Goal: Obtain resource: Download file/media

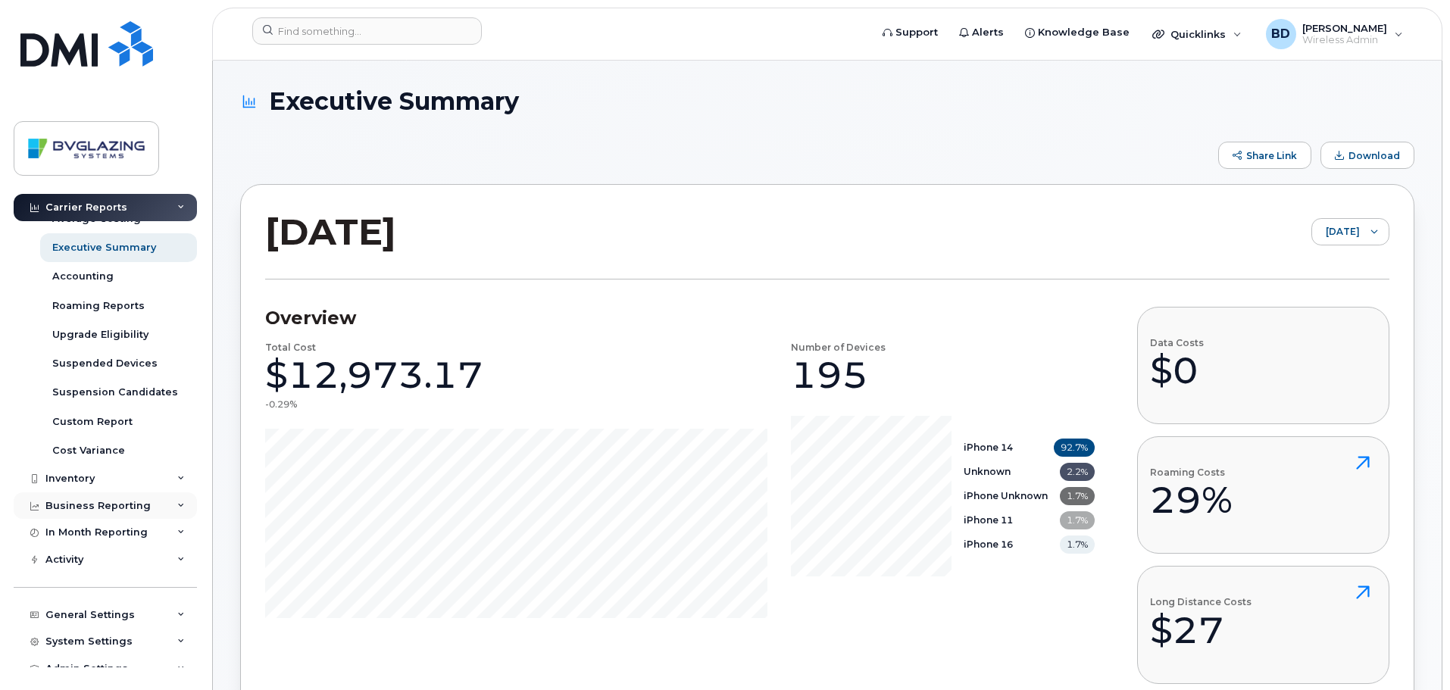
scroll to position [174, 0]
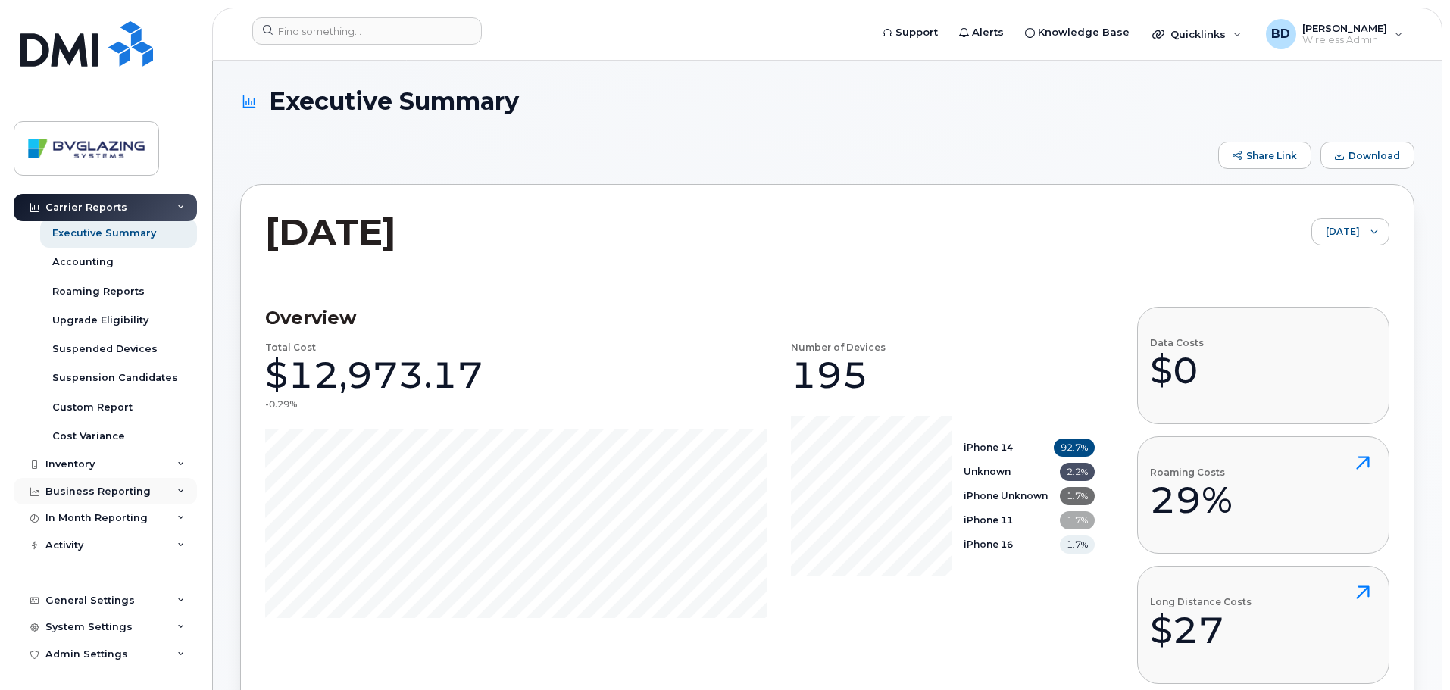
click at [122, 488] on div "Business Reporting" at bounding box center [97, 492] width 105 height 12
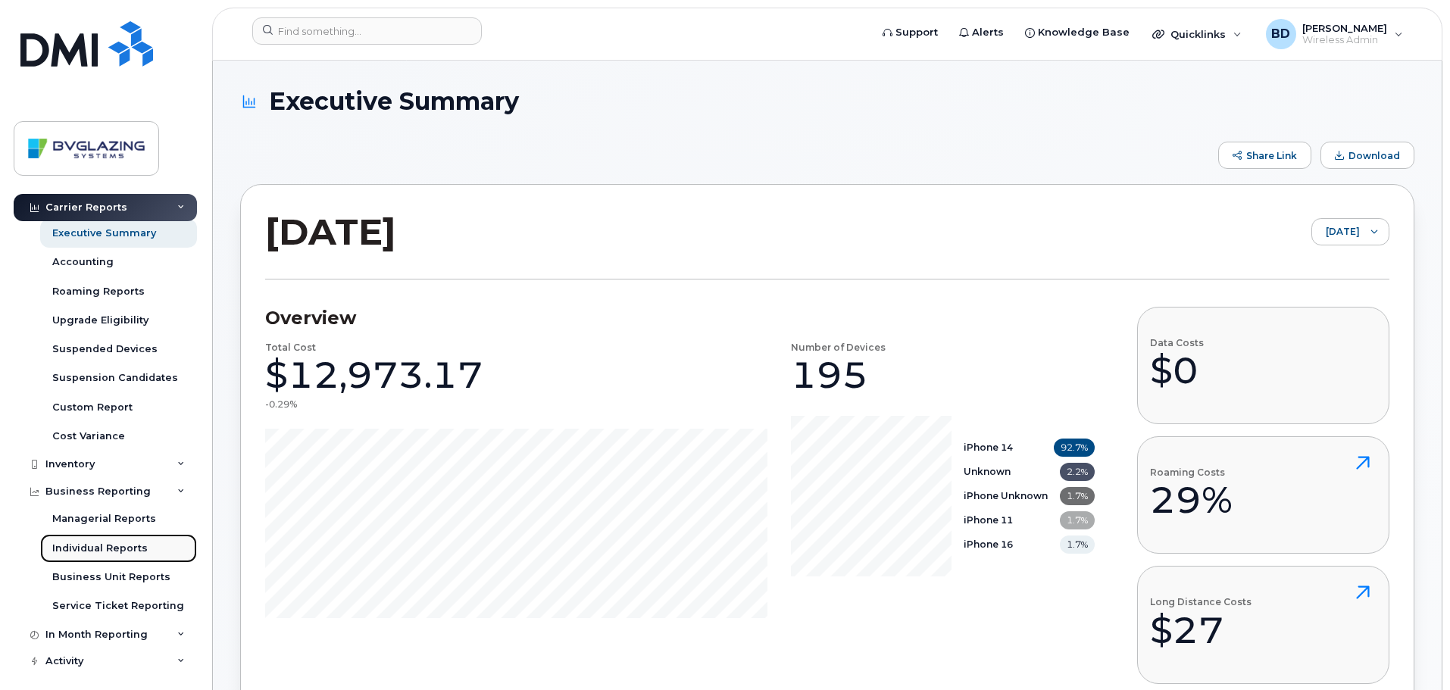
click at [125, 550] on div "Individual Reports" at bounding box center [99, 549] width 95 height 14
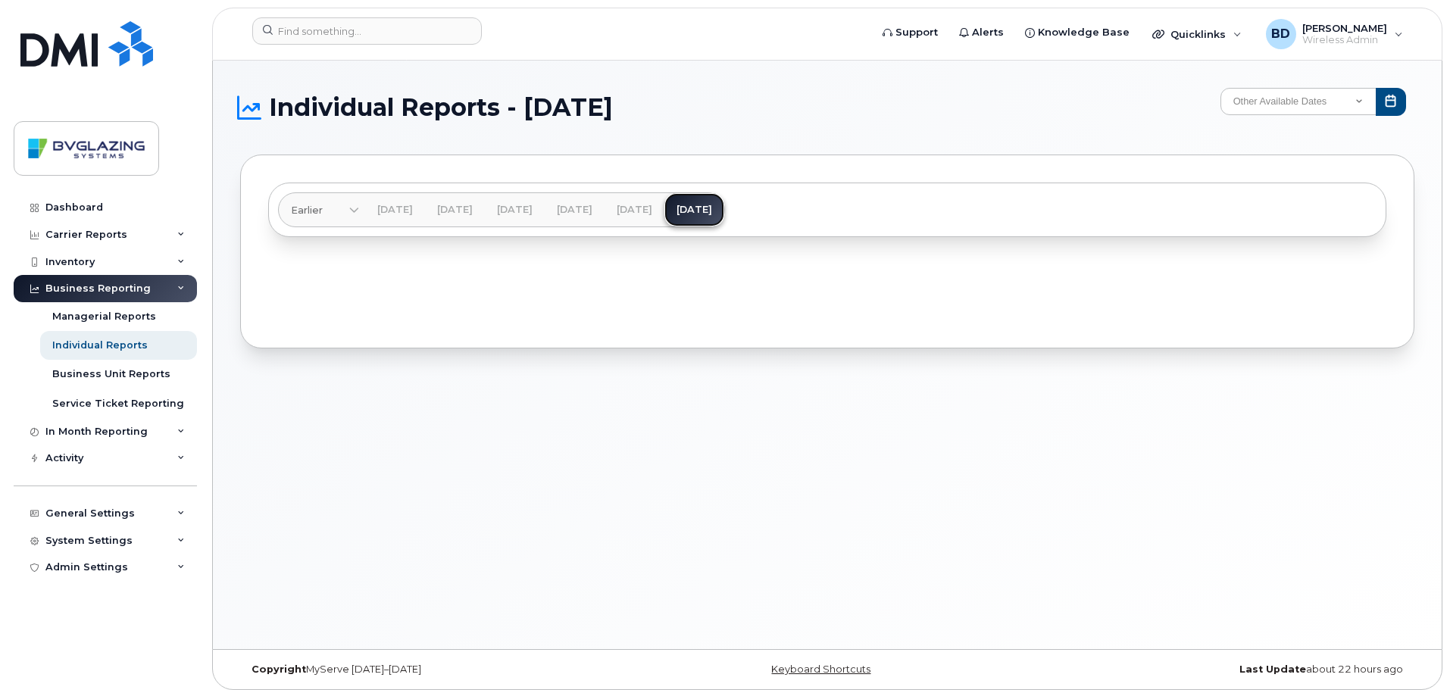
click at [724, 208] on link "[DATE]" at bounding box center [695, 209] width 60 height 33
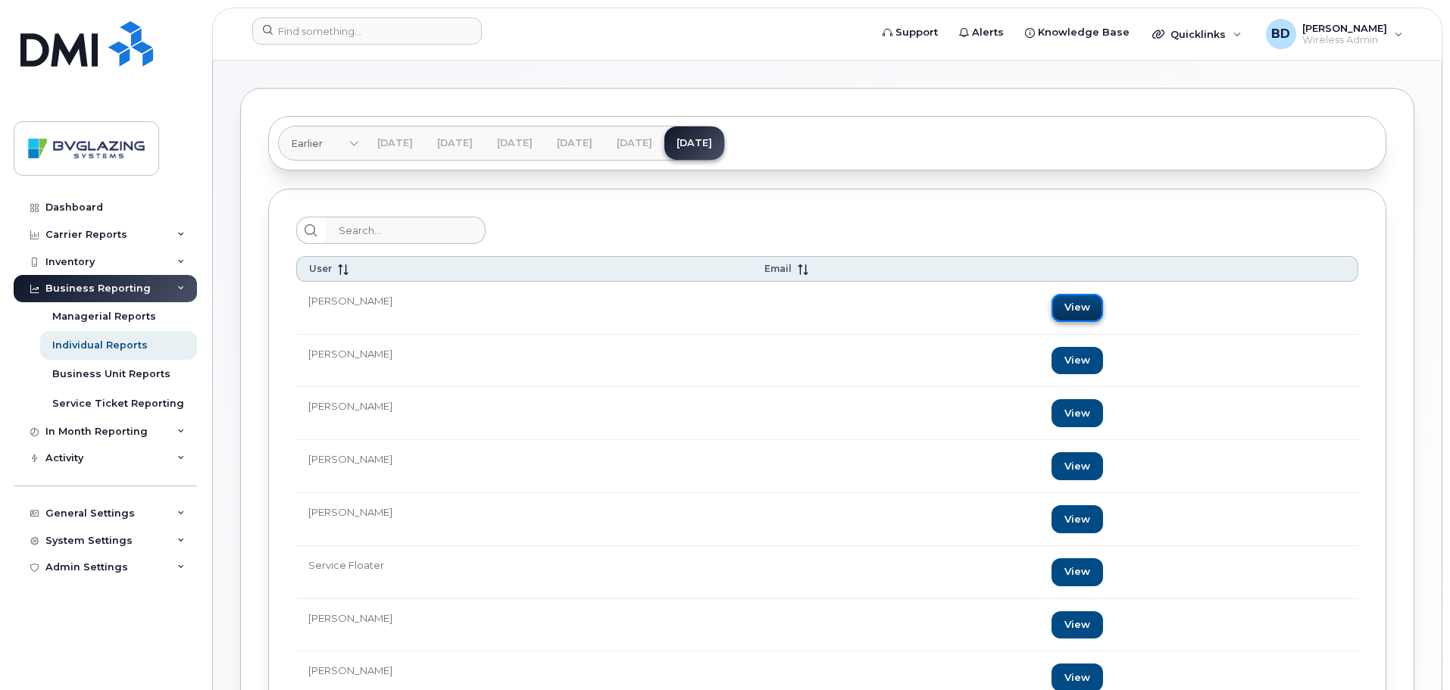
click at [1099, 303] on link "View" at bounding box center [1078, 308] width 52 height 28
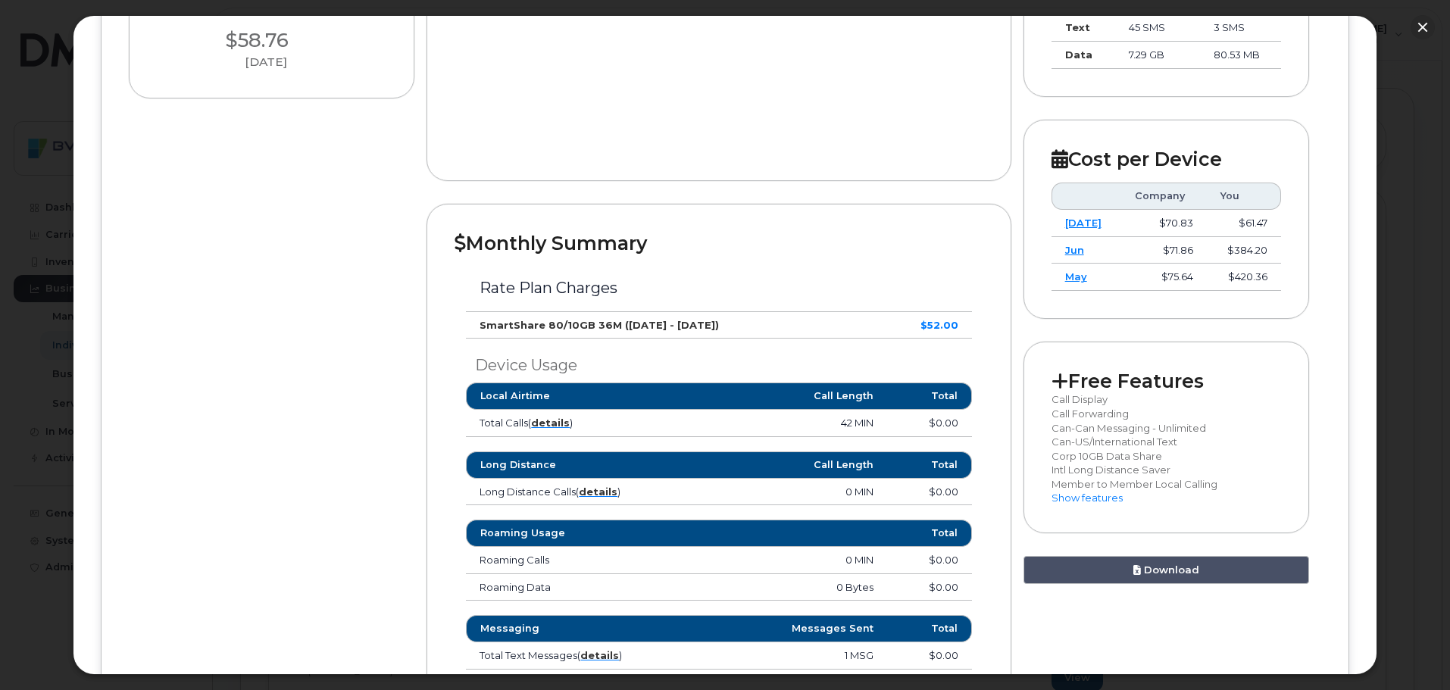
scroll to position [379, 0]
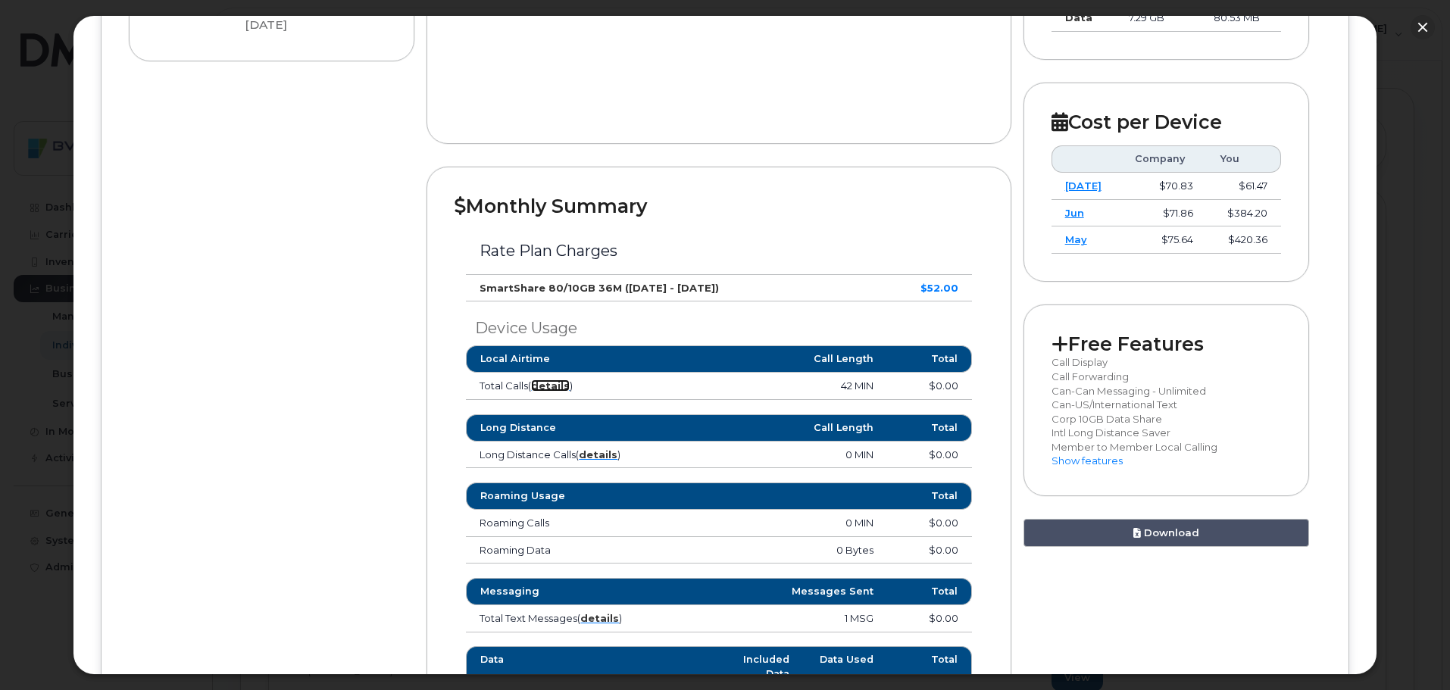
click at [555, 387] on strong "details" at bounding box center [550, 386] width 39 height 12
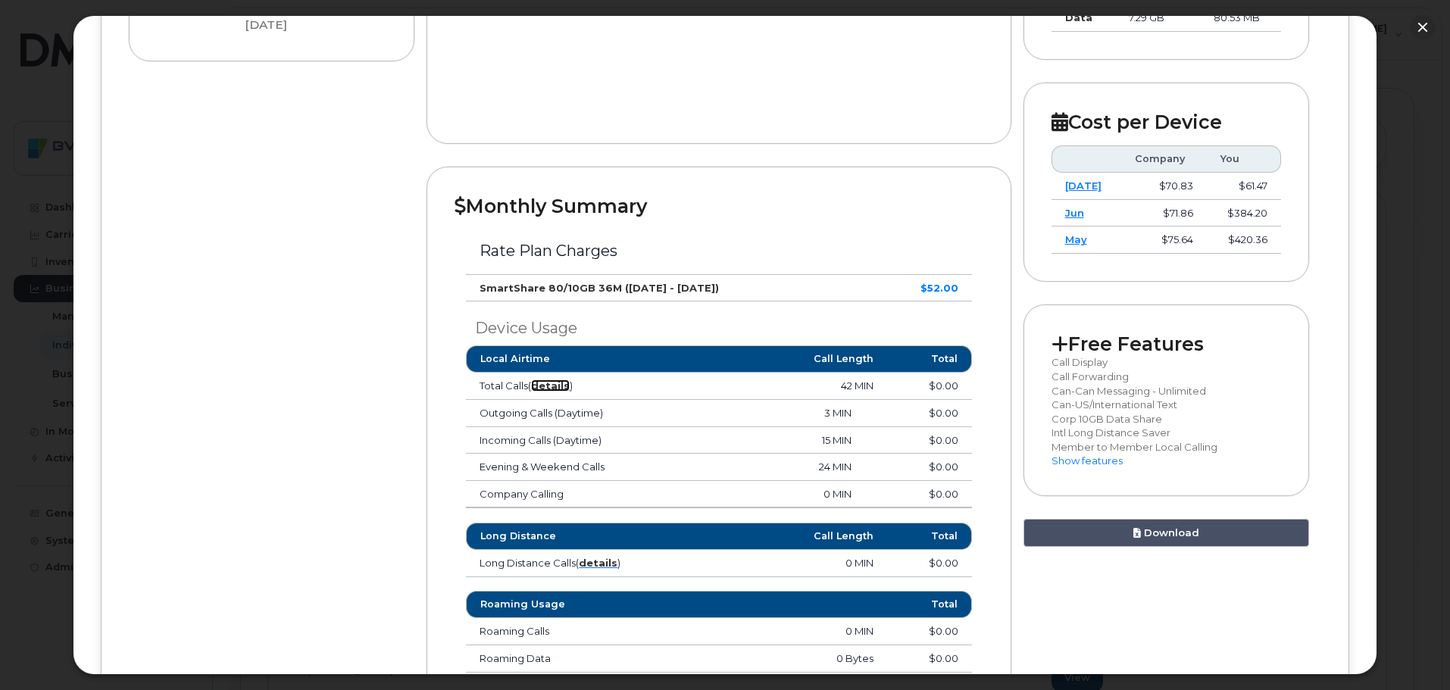
click at [558, 389] on strong "details" at bounding box center [550, 386] width 39 height 12
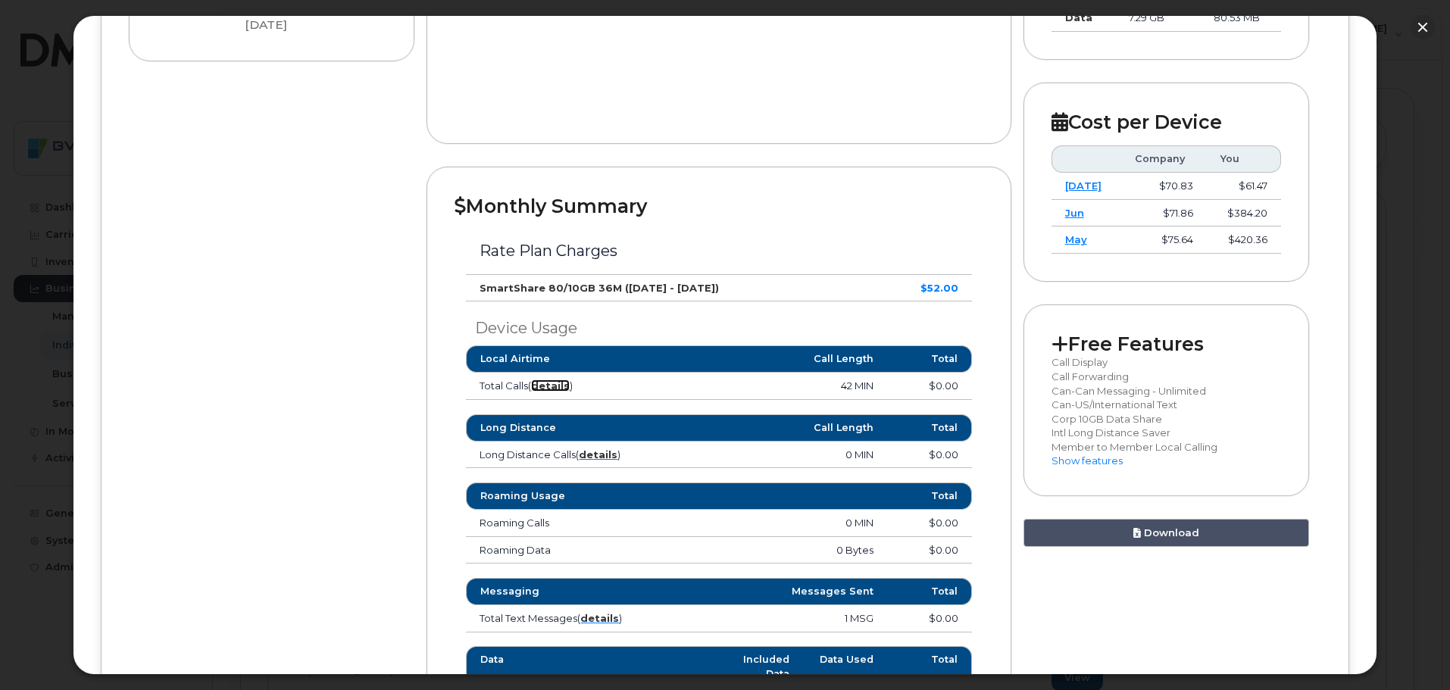
click at [558, 389] on strong "details" at bounding box center [550, 386] width 39 height 12
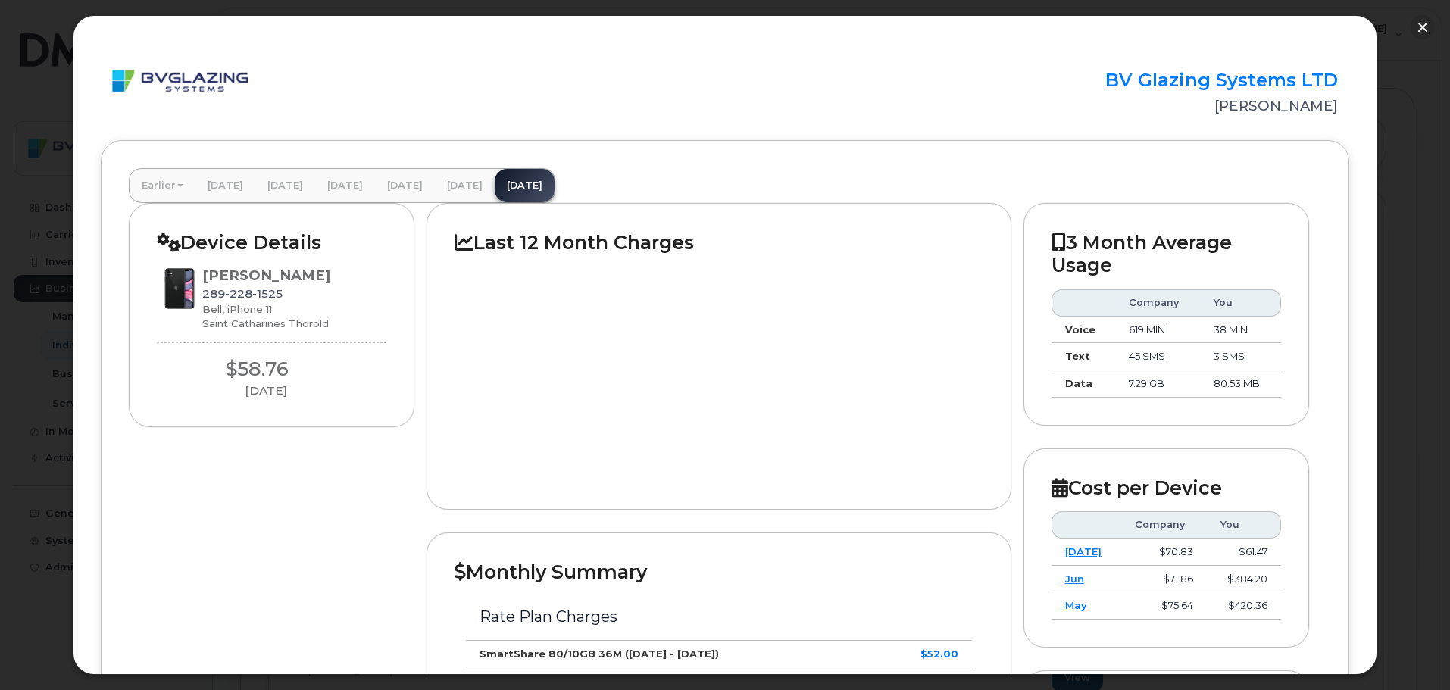
scroll to position [0, 0]
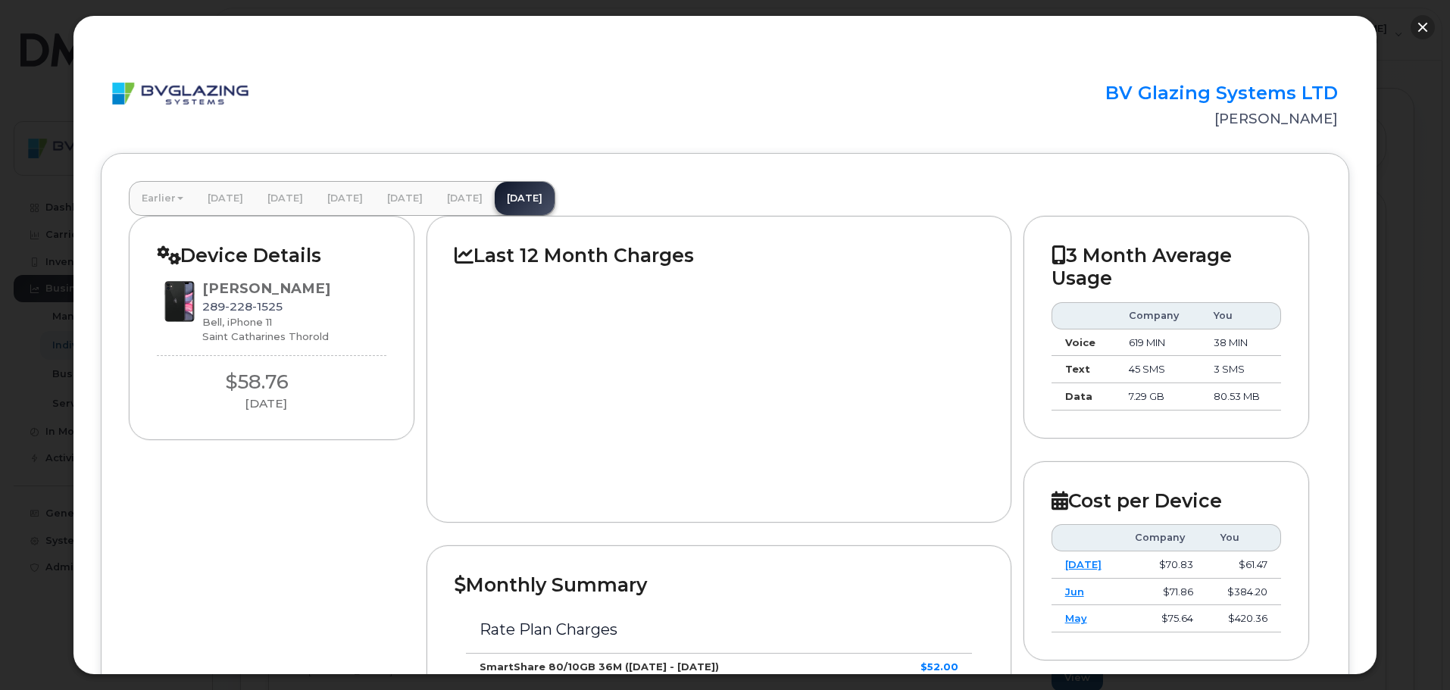
click at [1417, 22] on button "button" at bounding box center [1423, 27] width 24 height 24
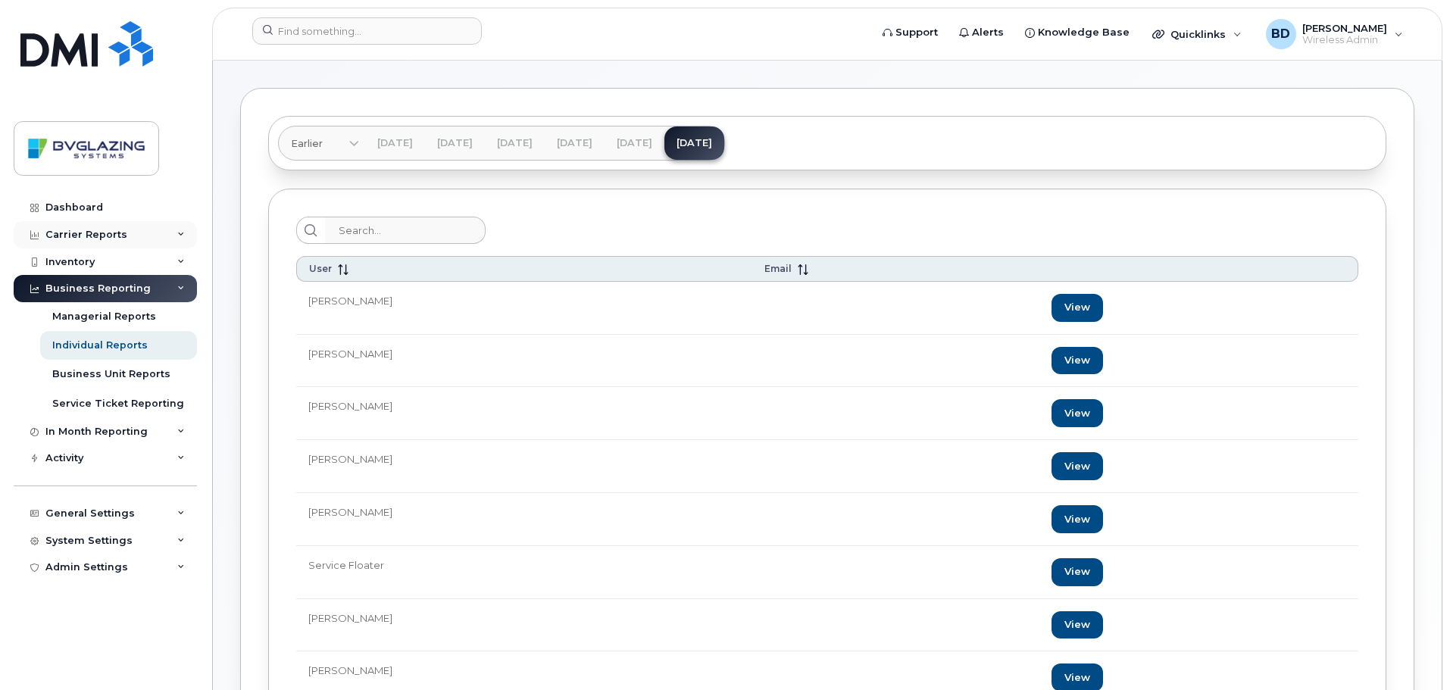
click at [88, 233] on div "Carrier Reports" at bounding box center [86, 235] width 82 height 12
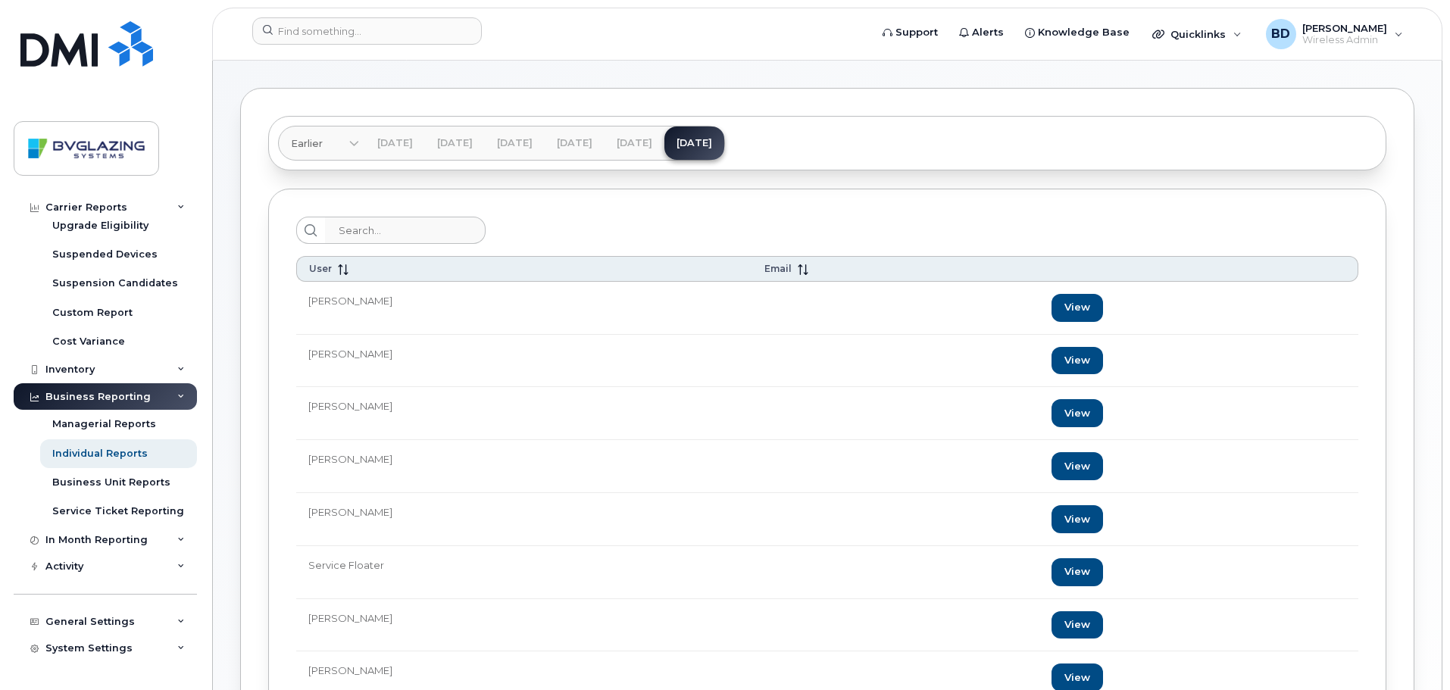
scroll to position [290, 0]
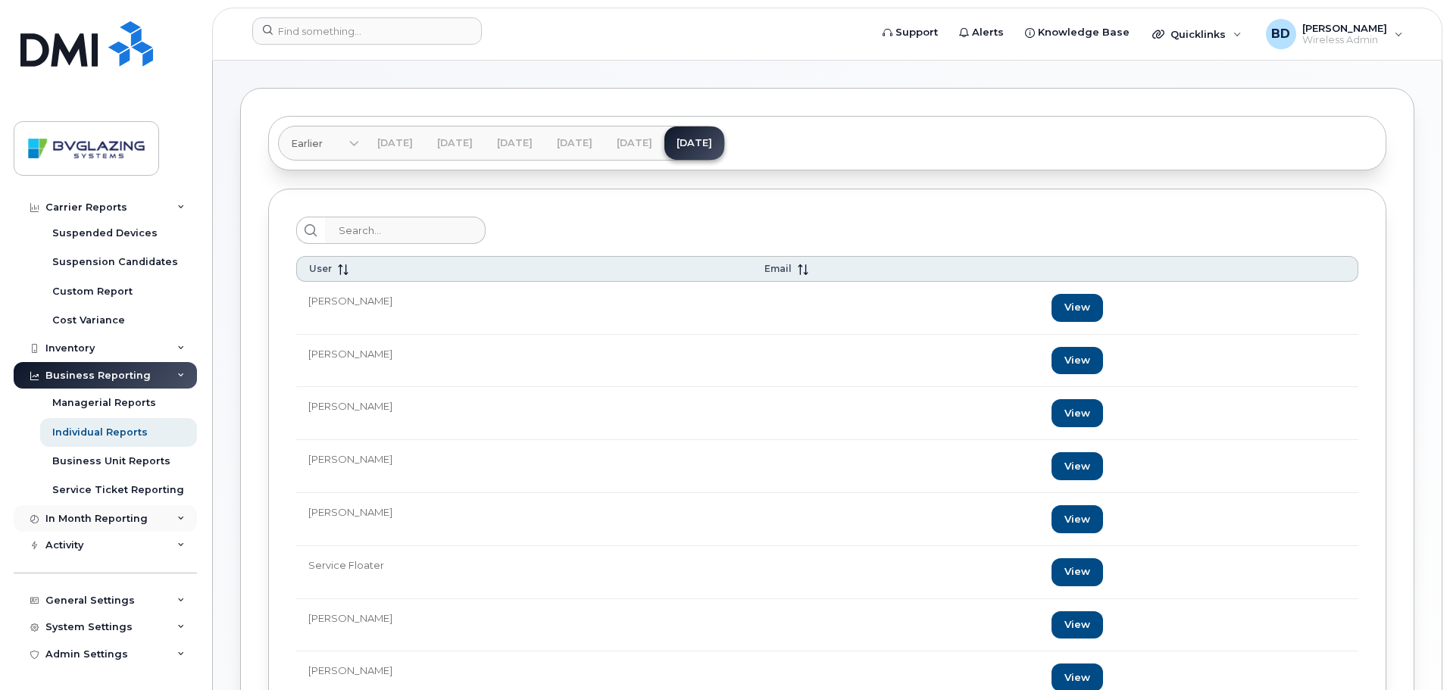
click at [117, 518] on div "In Month Reporting" at bounding box center [96, 519] width 102 height 12
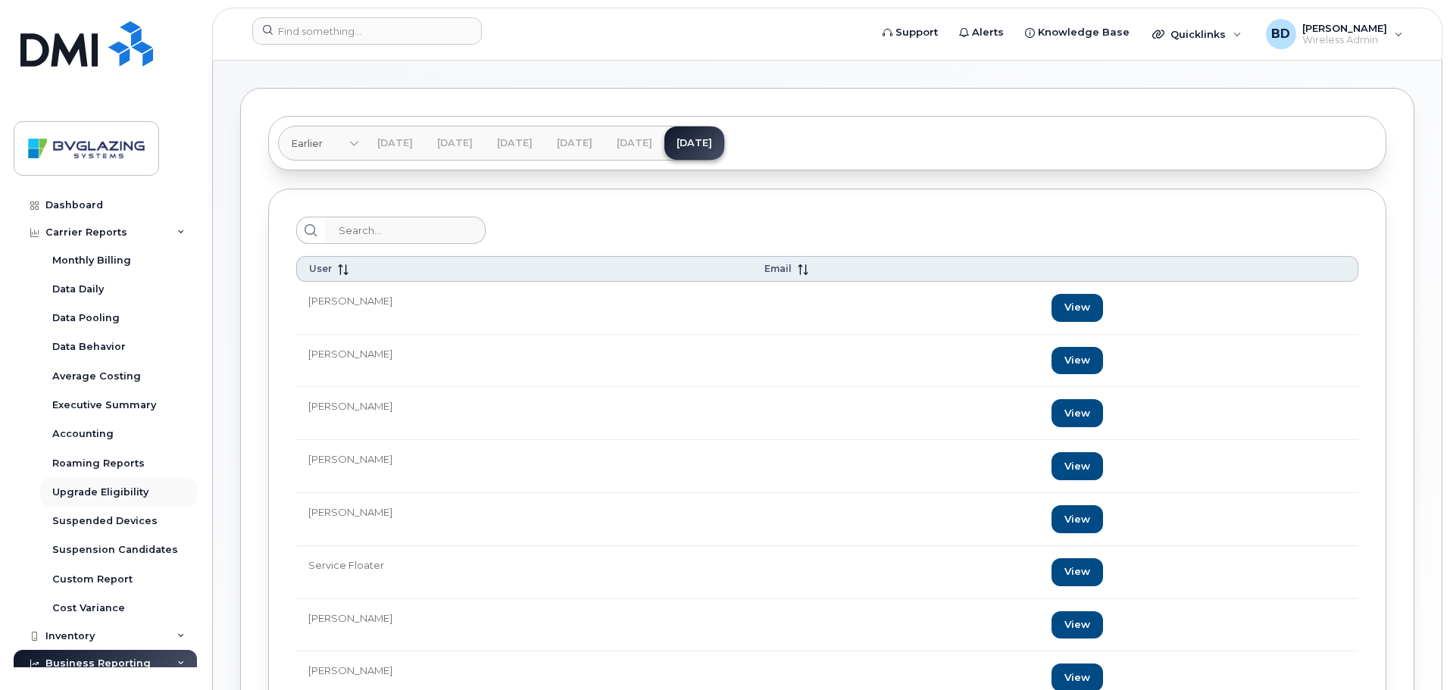
scroll to position [0, 0]
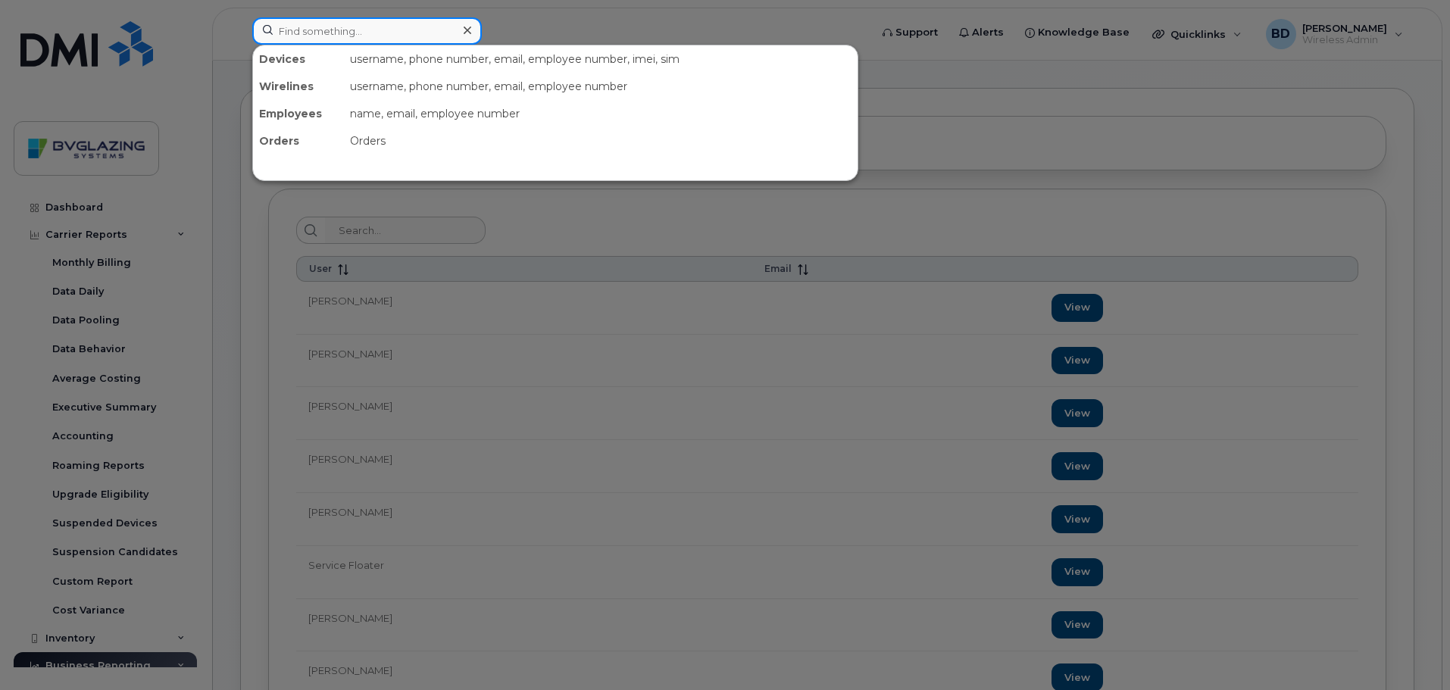
click at [332, 33] on input at bounding box center [367, 30] width 230 height 27
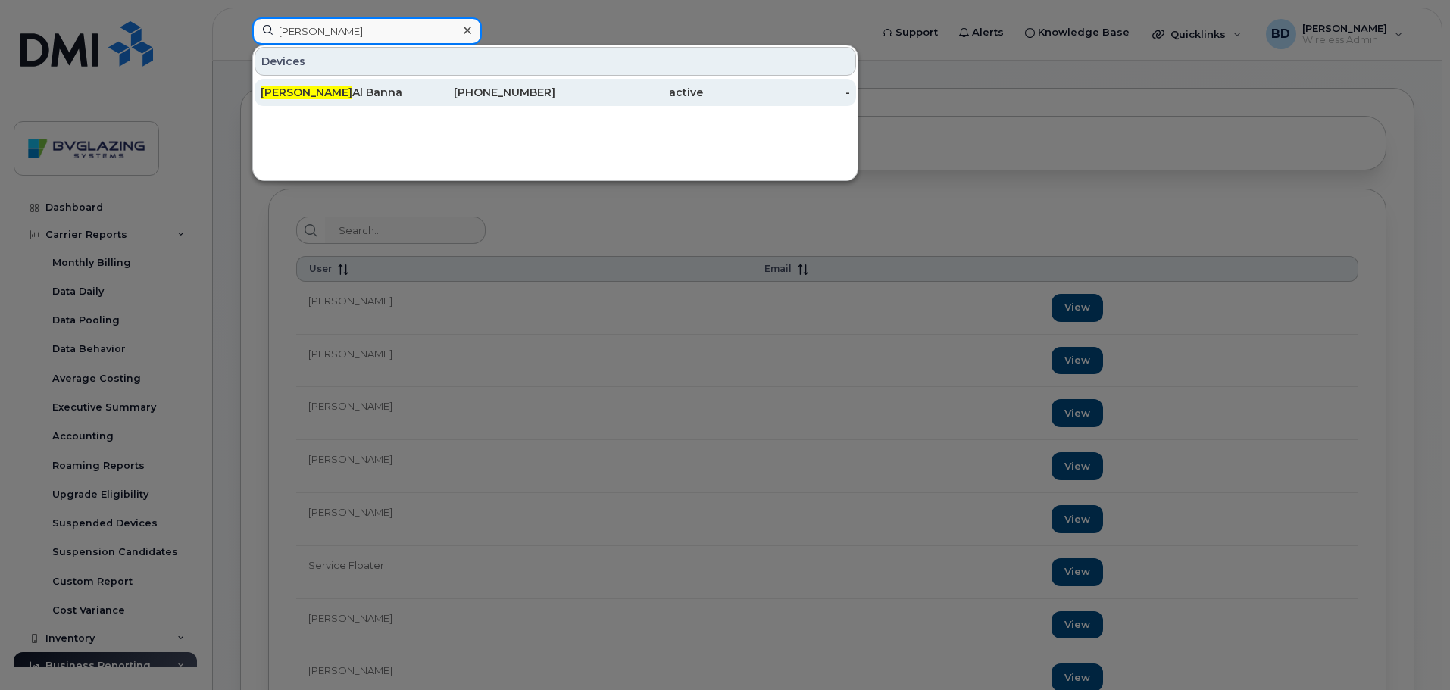
type input "firas"
click at [314, 91] on div "Firas Al Banna" at bounding box center [335, 92] width 148 height 15
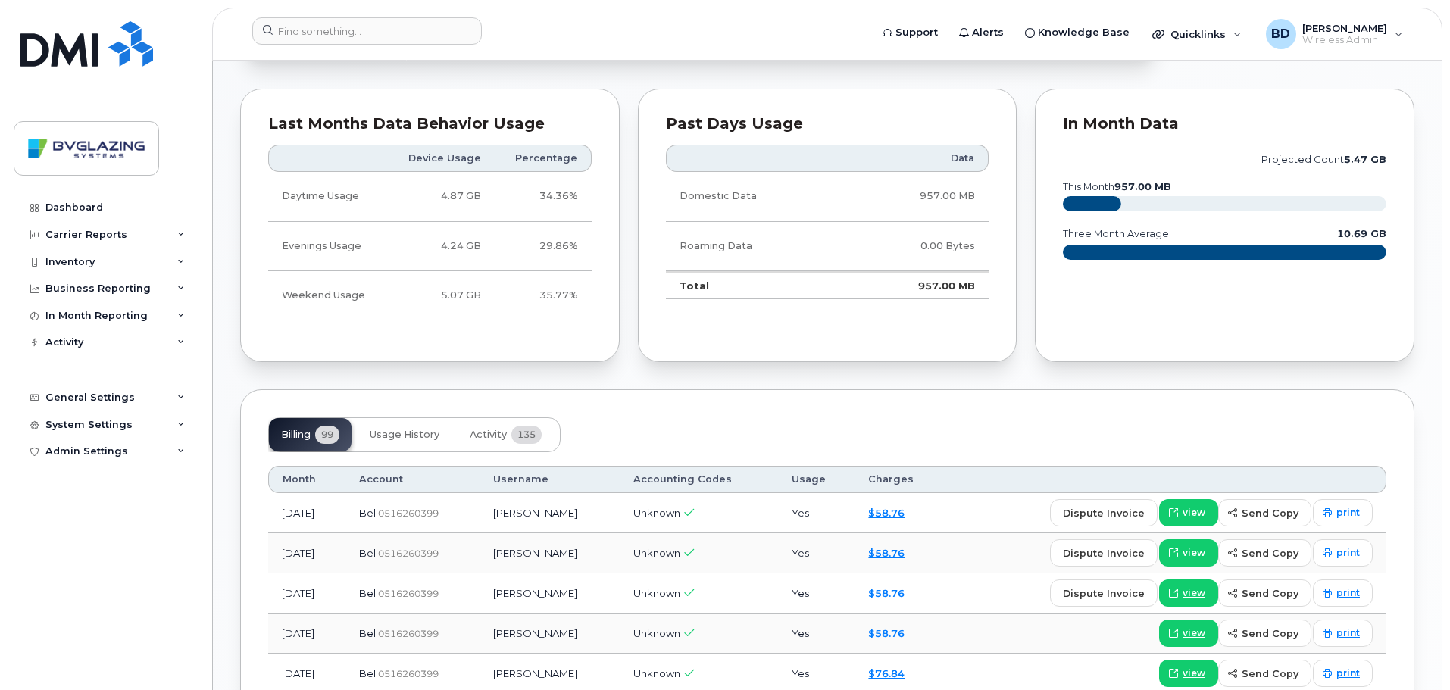
scroll to position [834, 0]
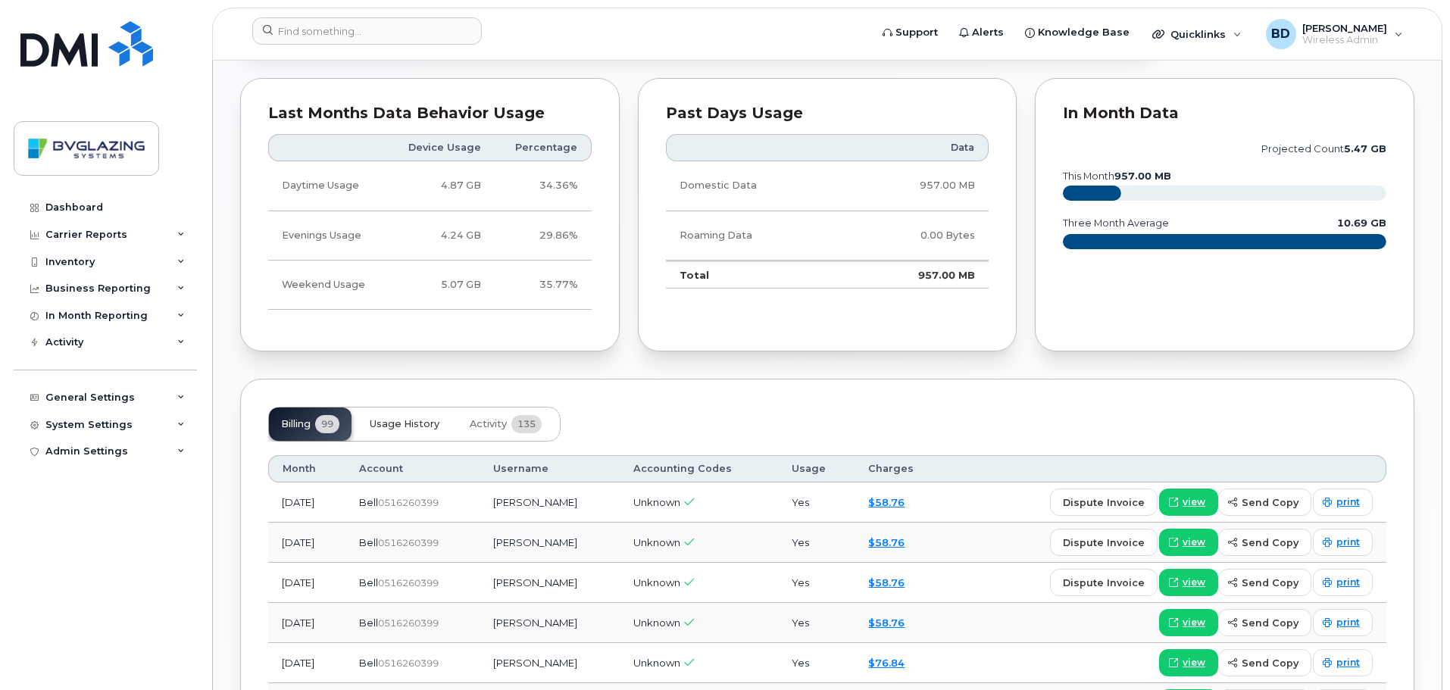
click at [406, 421] on span "Usage History" at bounding box center [405, 424] width 70 height 12
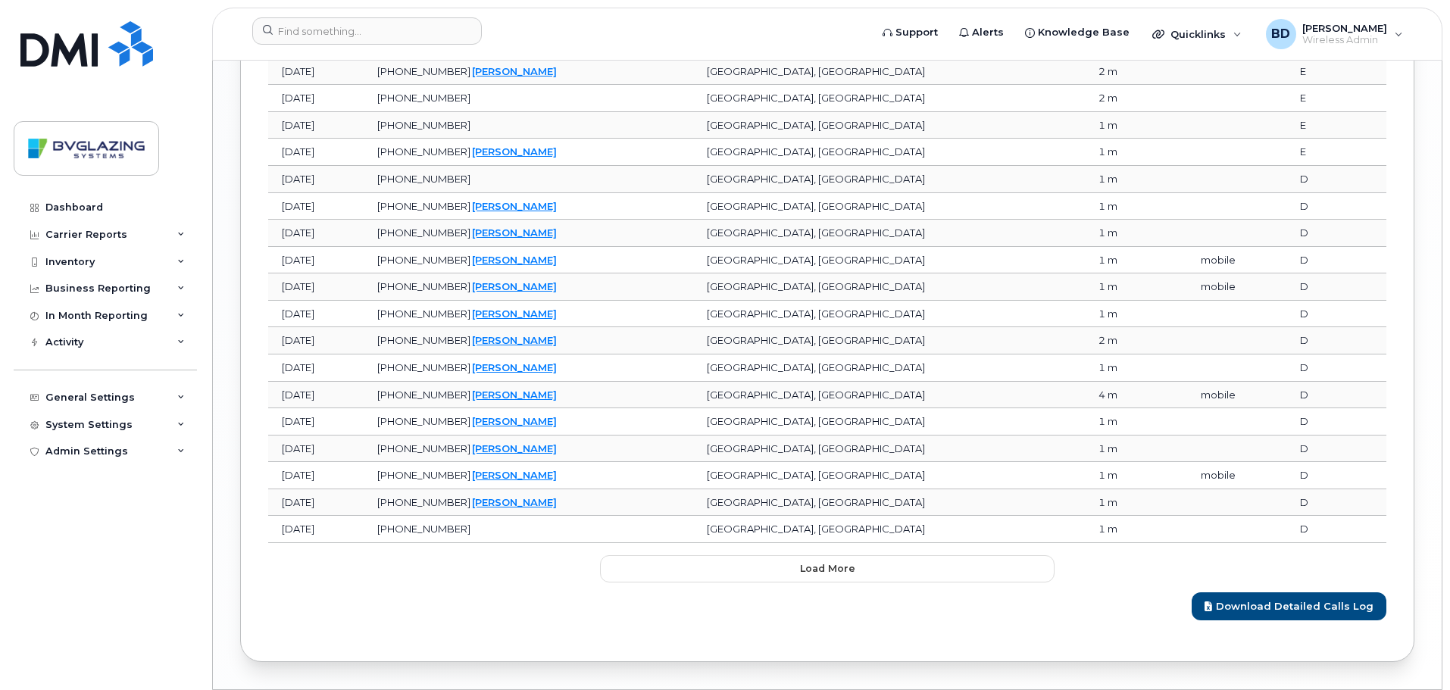
scroll to position [1839, 0]
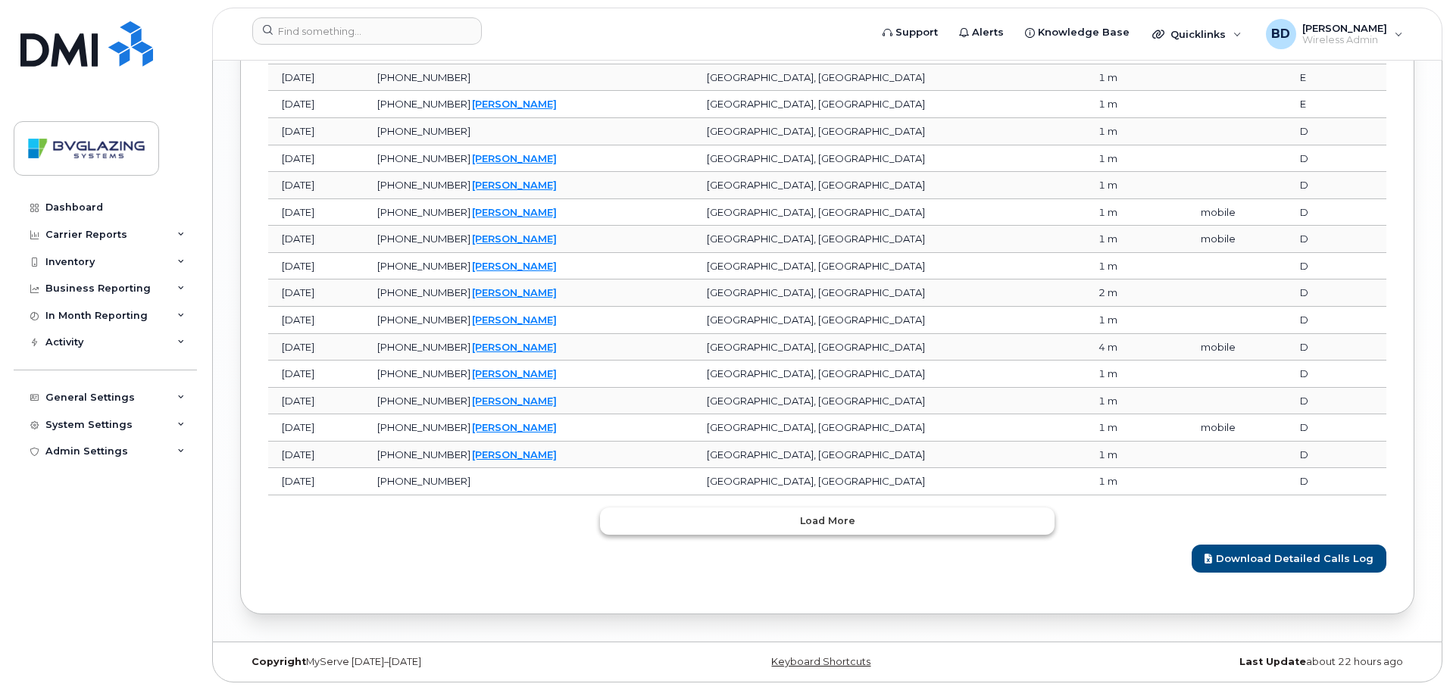
click at [859, 517] on button "Load more" at bounding box center [827, 521] width 455 height 27
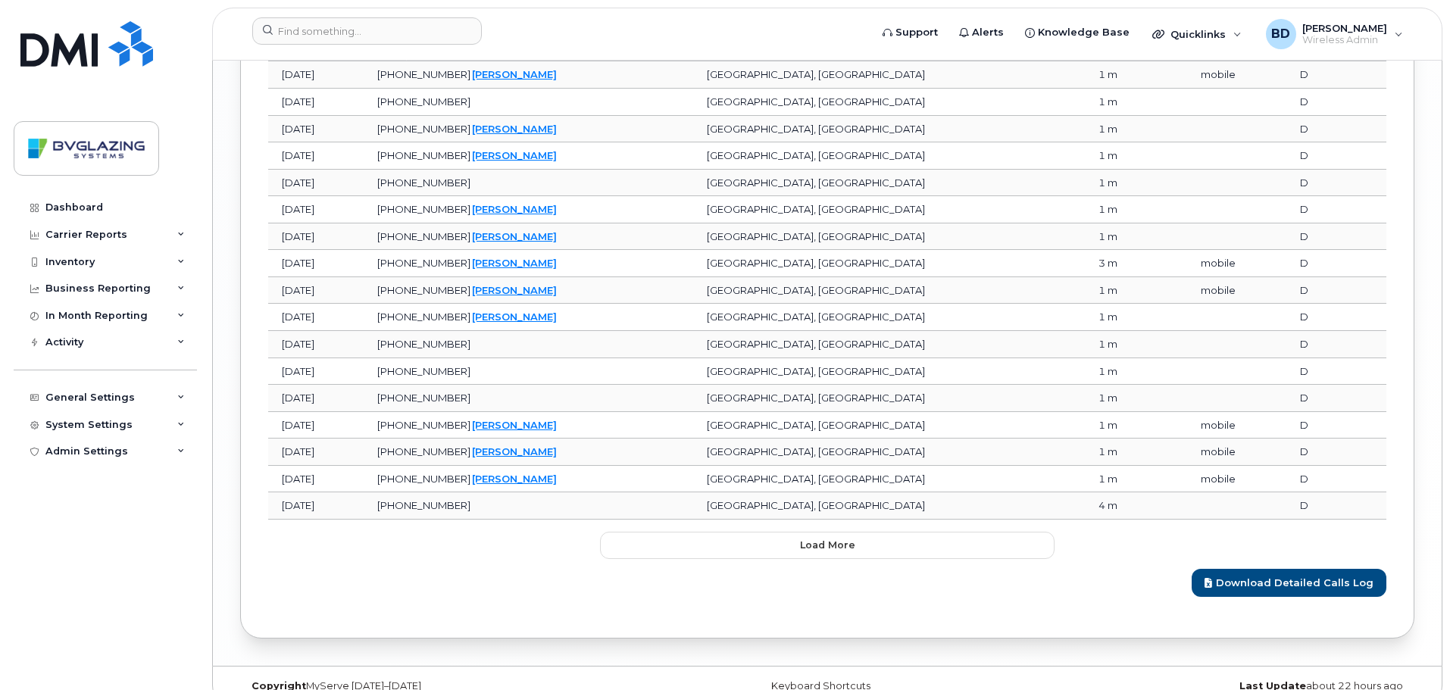
scroll to position [2513, 0]
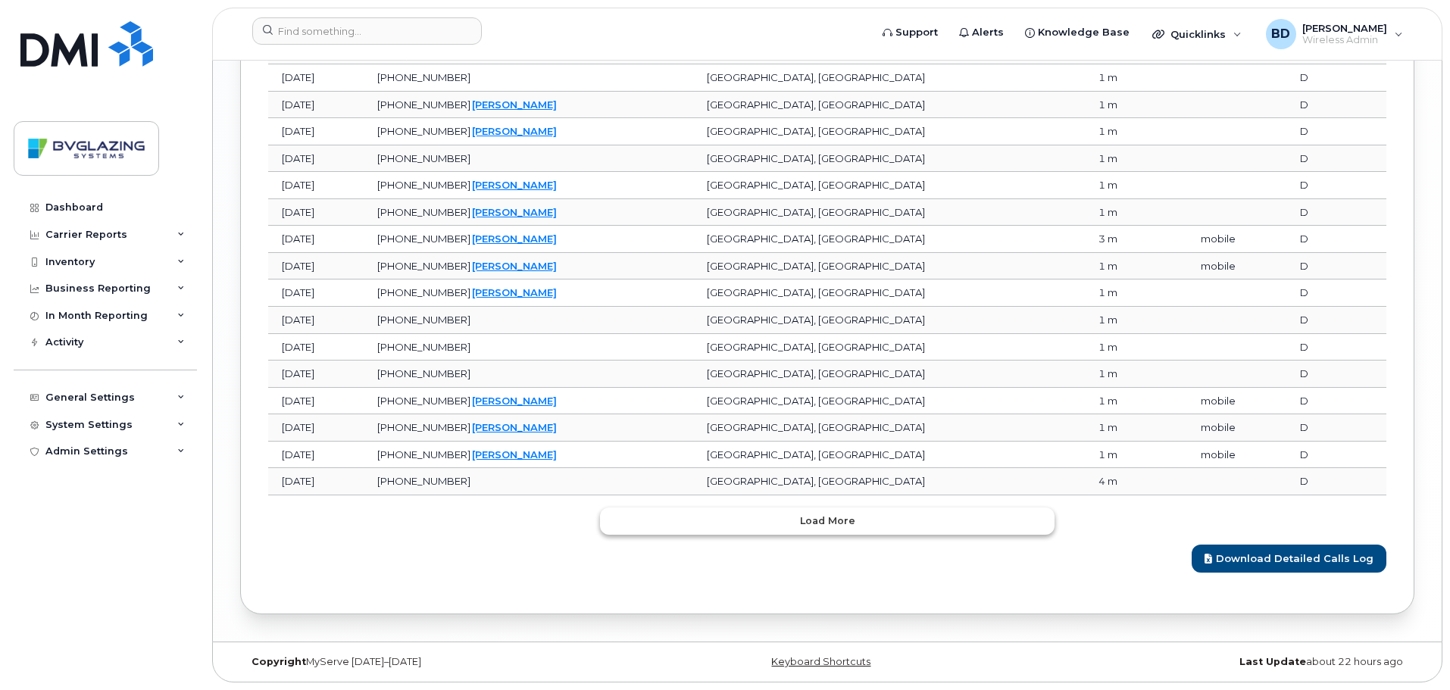
click at [857, 524] on button "Load more" at bounding box center [827, 521] width 455 height 27
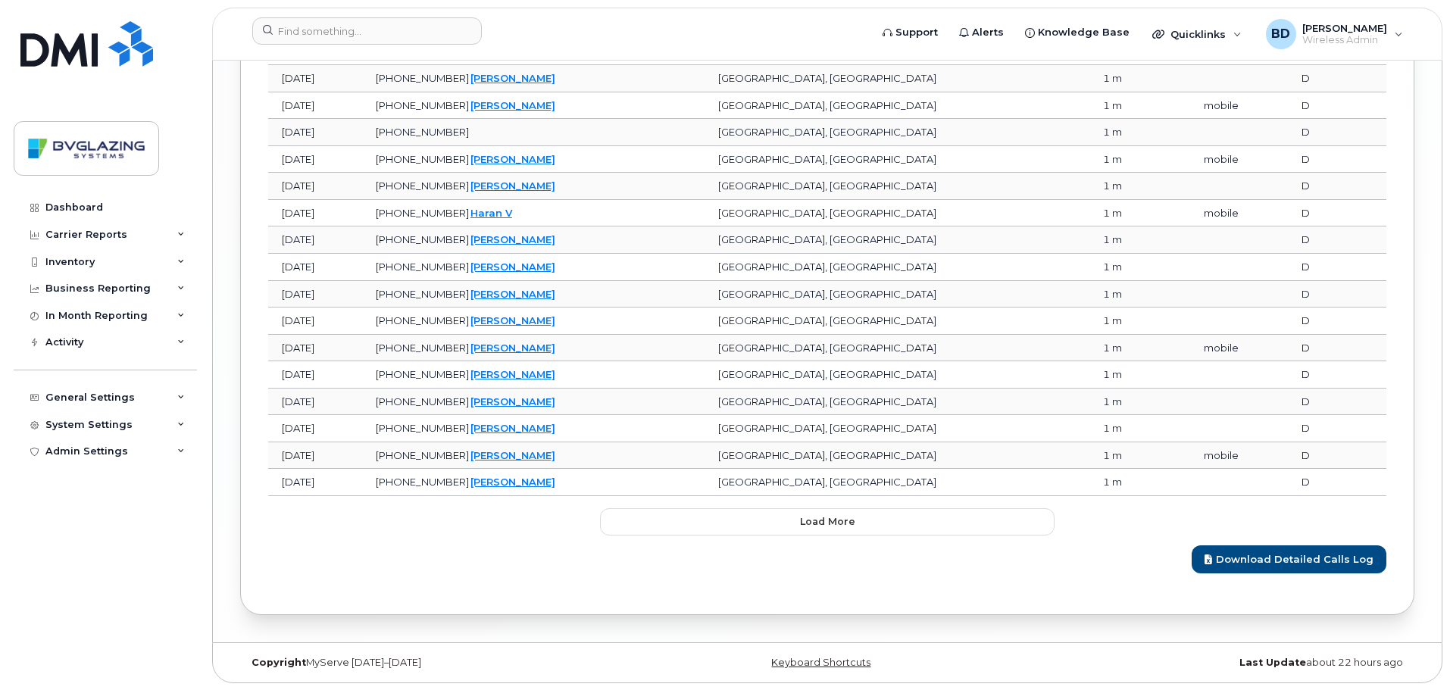
scroll to position [3186, 0]
click at [826, 521] on span "Load more" at bounding box center [827, 521] width 55 height 14
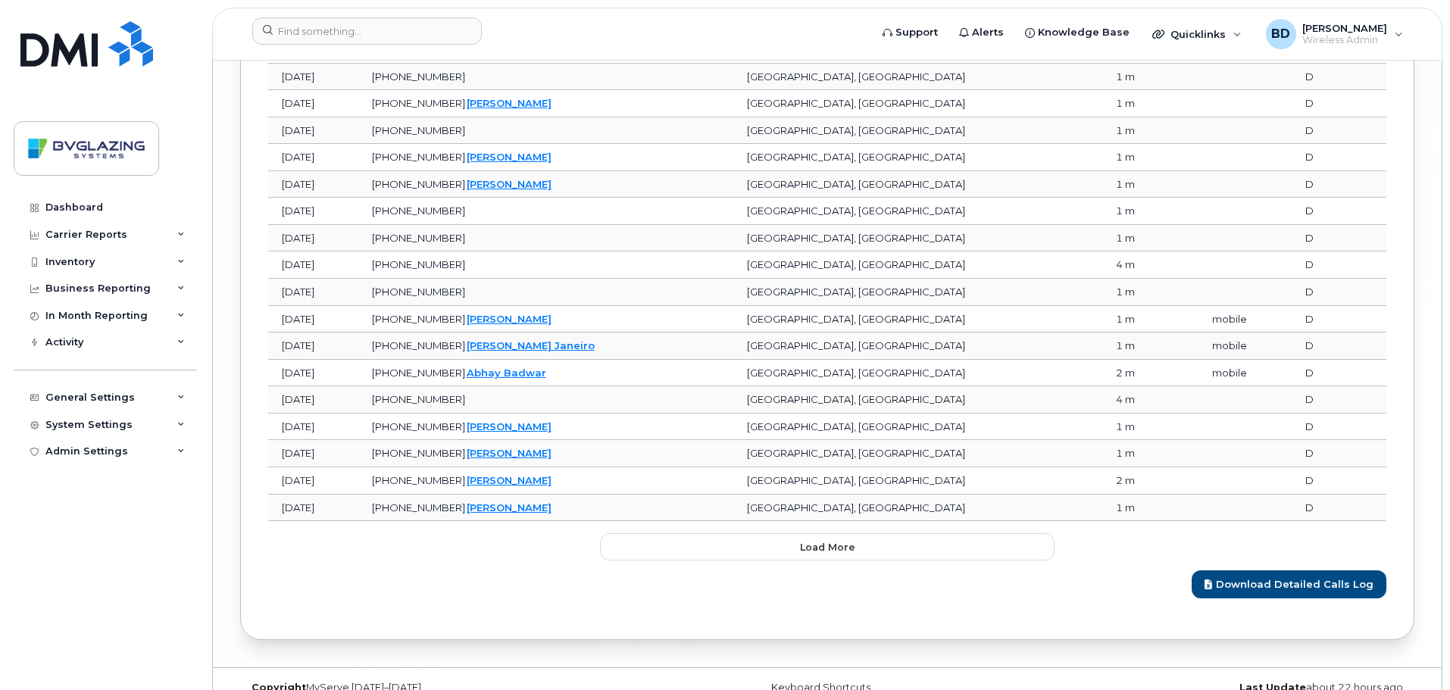
scroll to position [3860, 0]
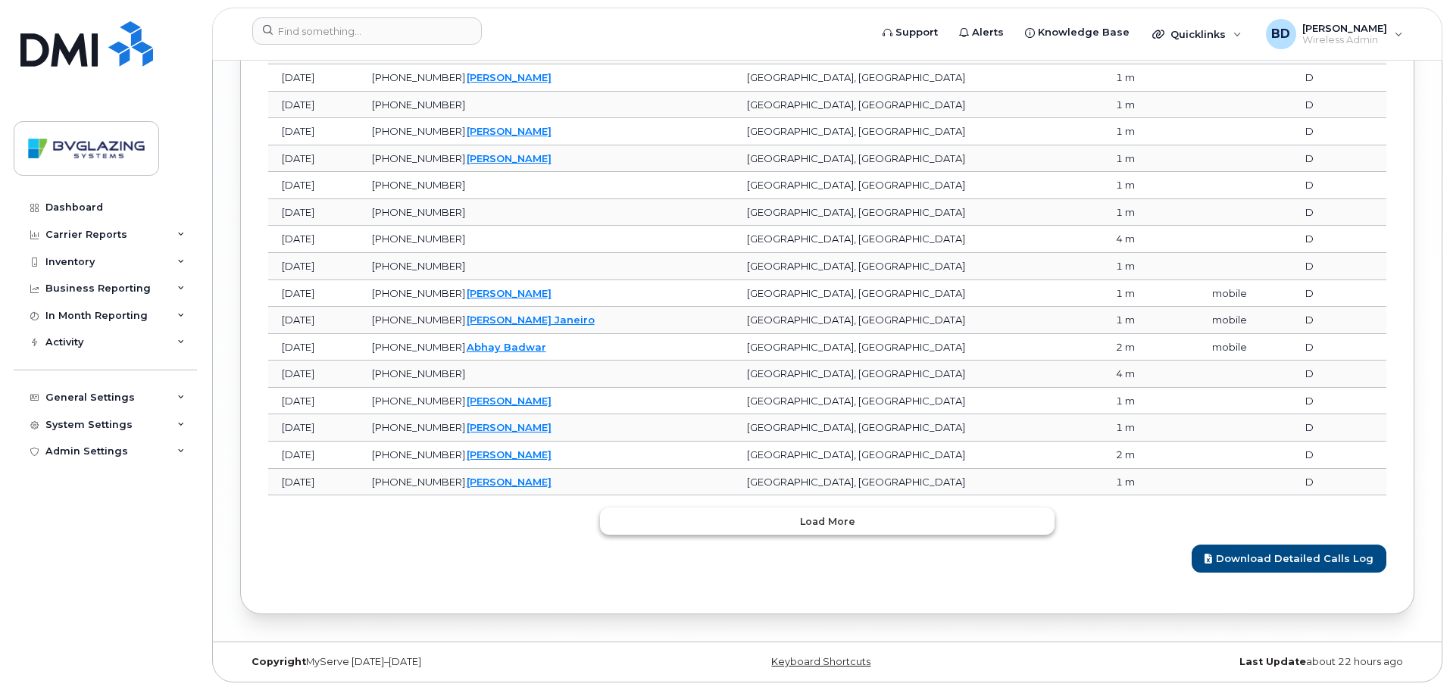
click at [827, 524] on span "Load more" at bounding box center [827, 522] width 55 height 14
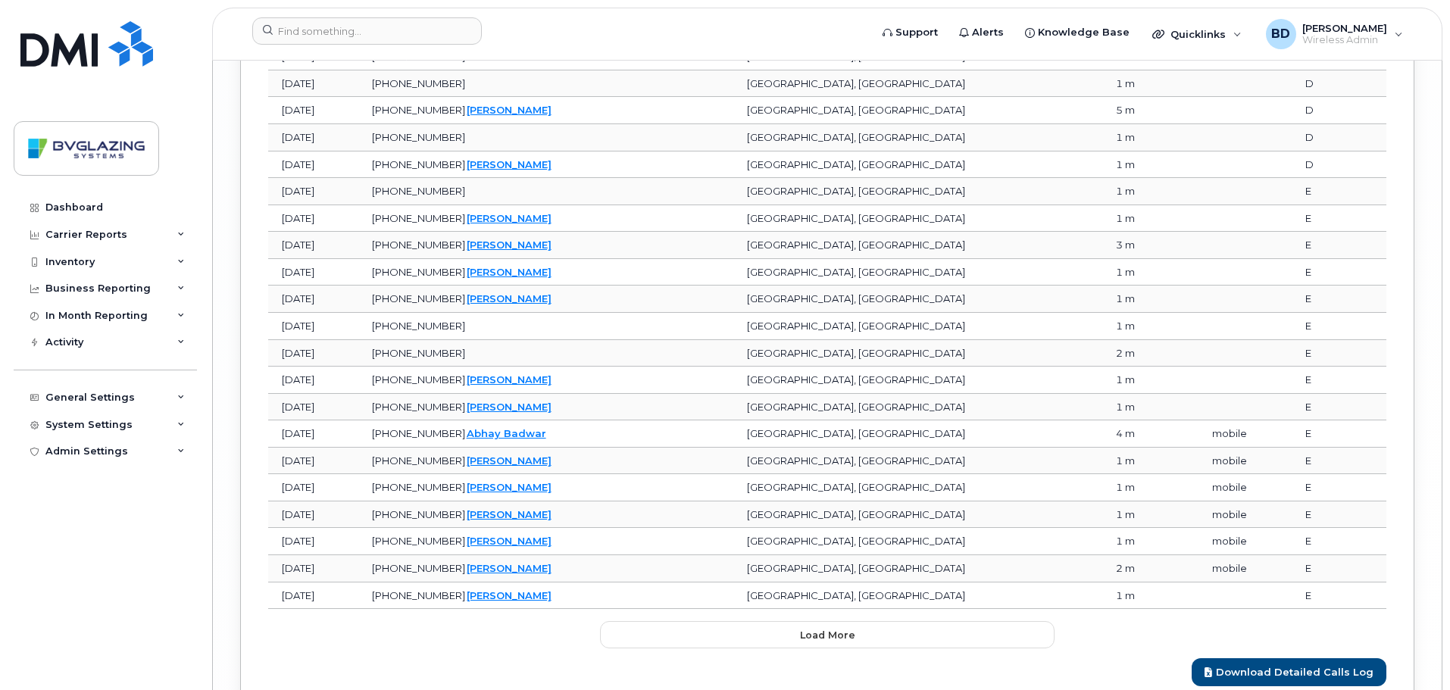
scroll to position [4534, 0]
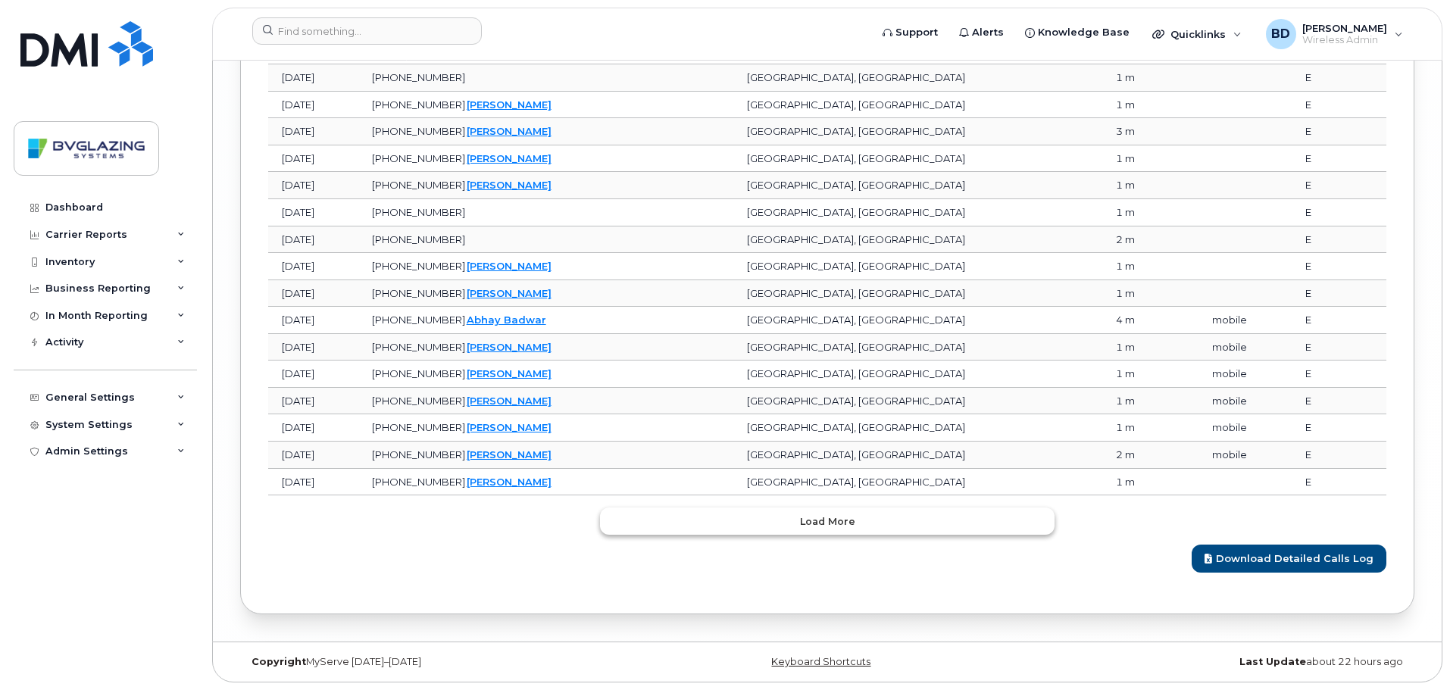
click at [833, 517] on span "Load more" at bounding box center [827, 522] width 55 height 14
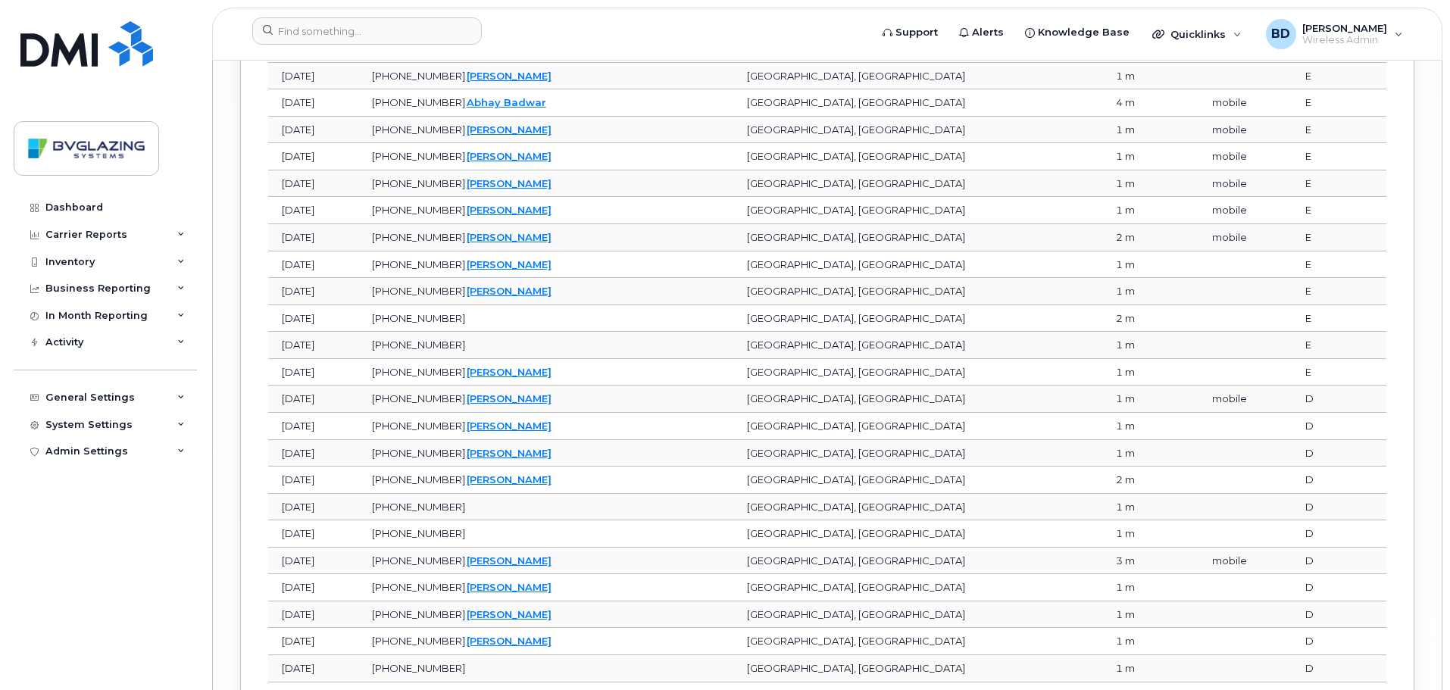
scroll to position [5207, 0]
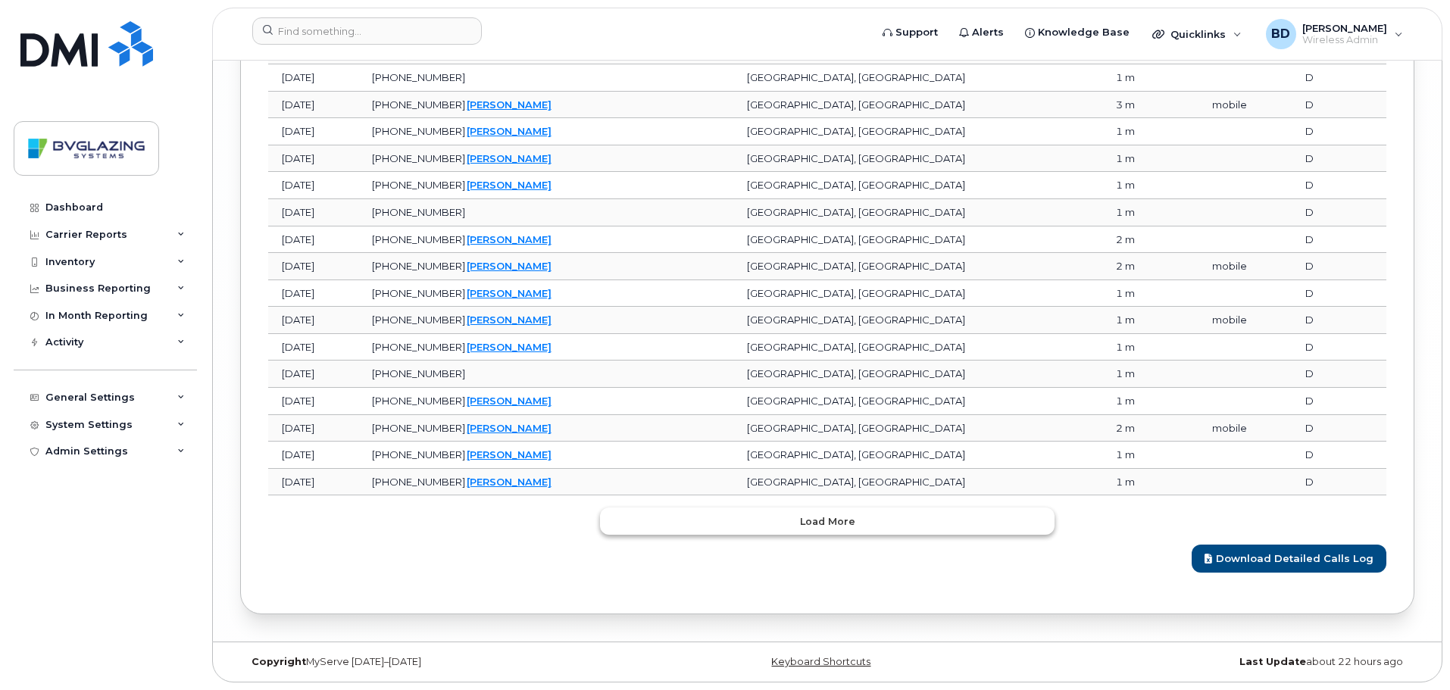
click at [808, 524] on span "Load more" at bounding box center [827, 522] width 55 height 14
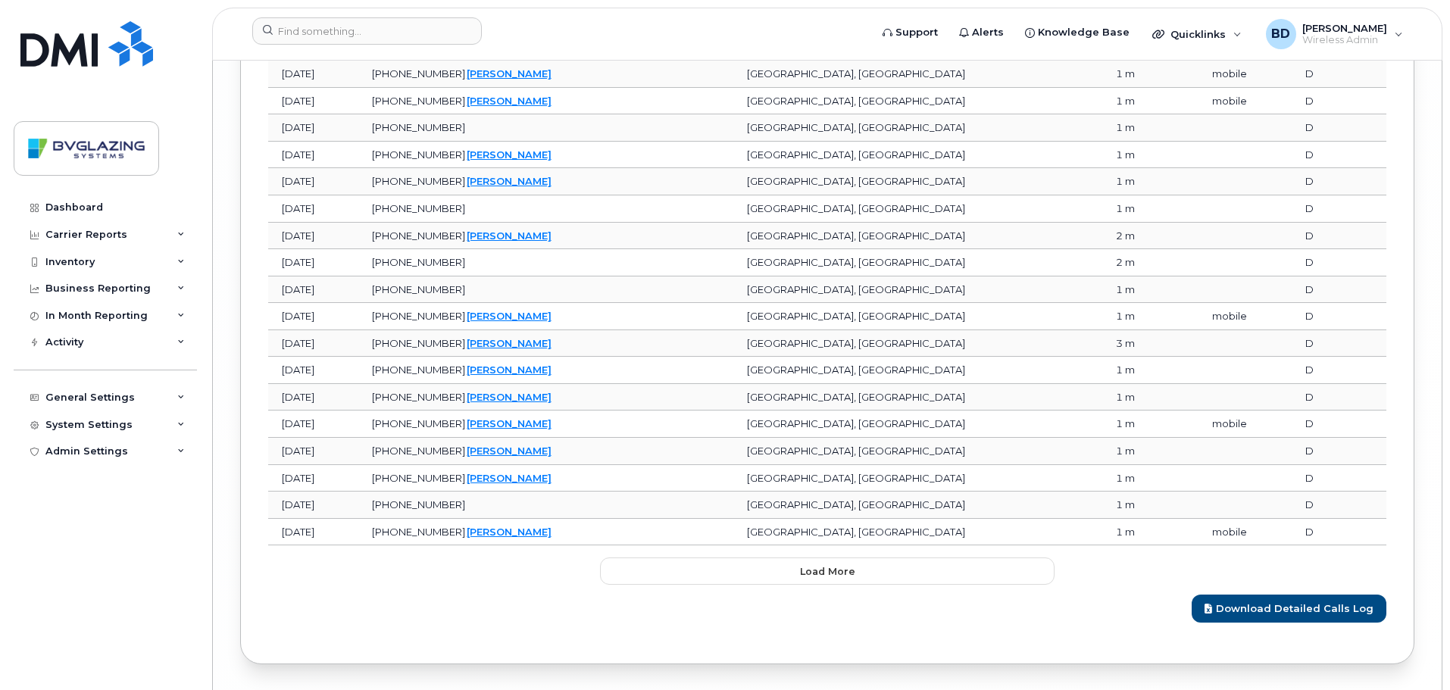
scroll to position [5881, 0]
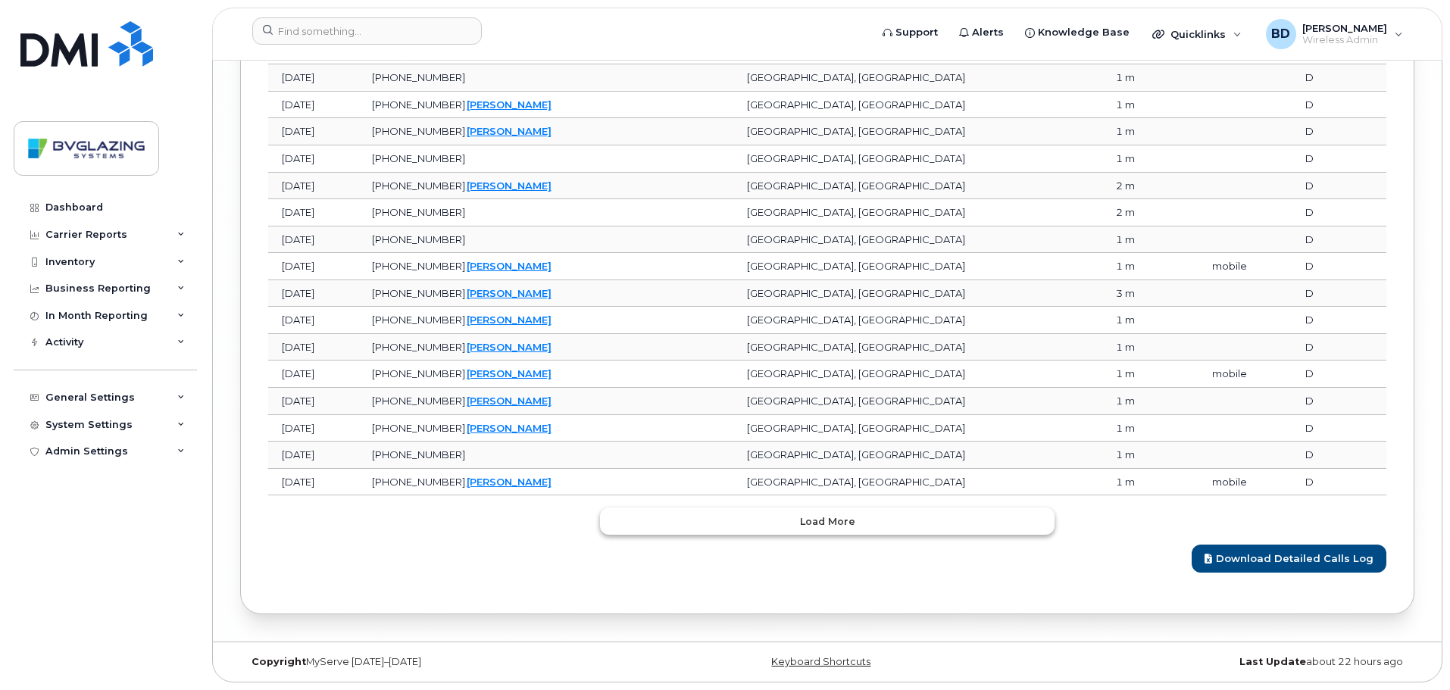
click at [834, 522] on span "Load more" at bounding box center [827, 522] width 55 height 14
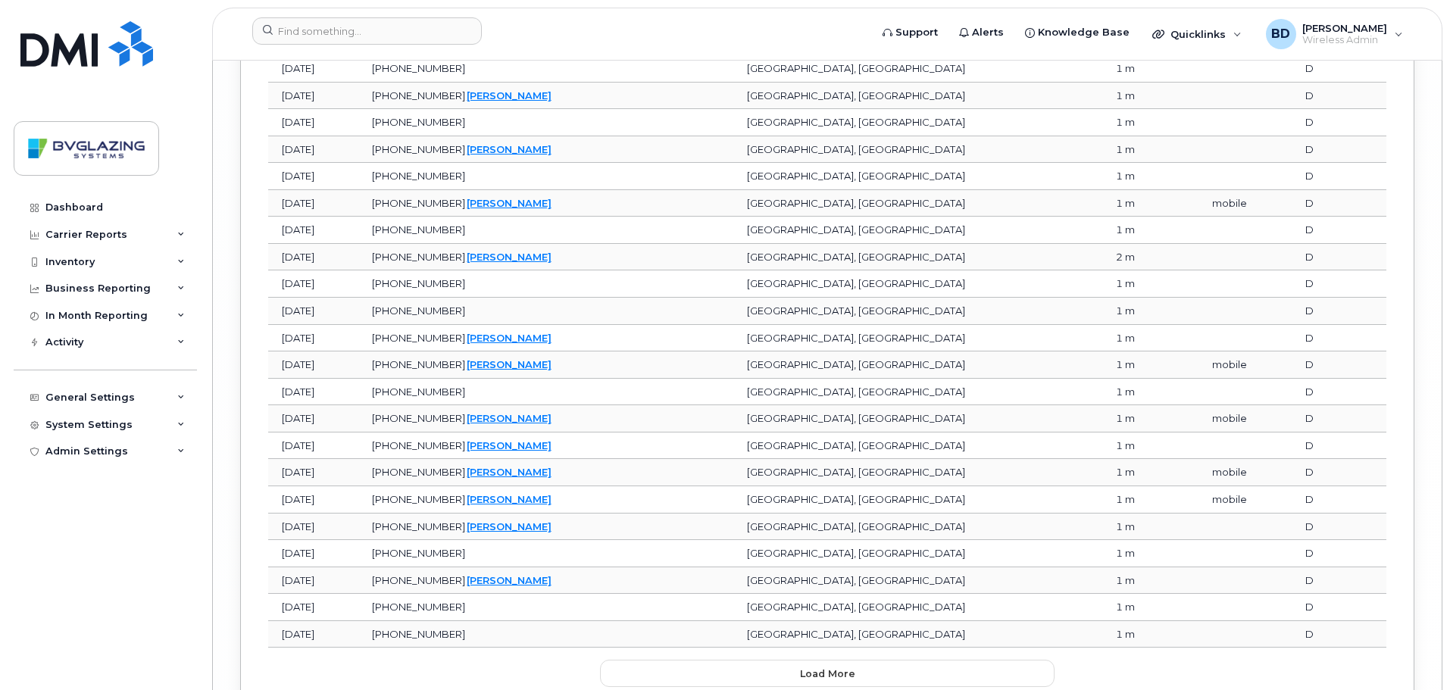
scroll to position [6554, 0]
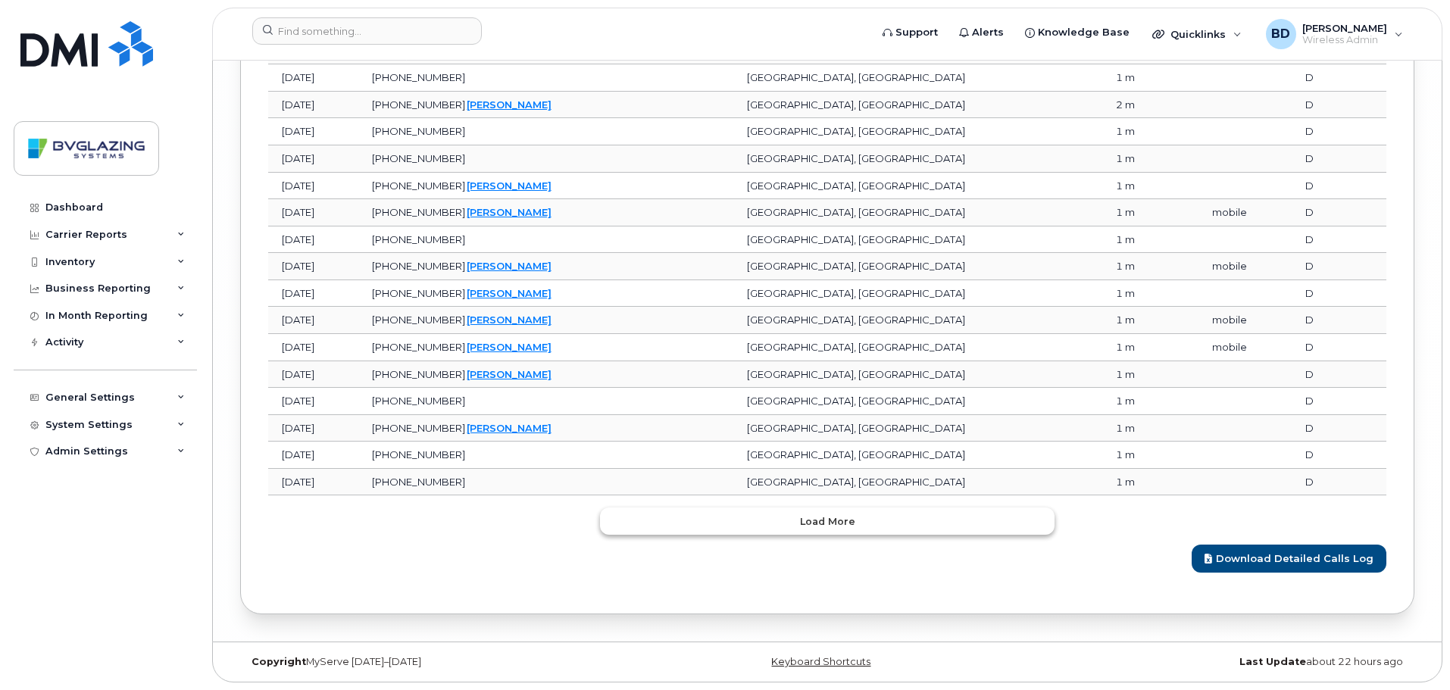
click at [824, 522] on span "Load more" at bounding box center [827, 522] width 55 height 14
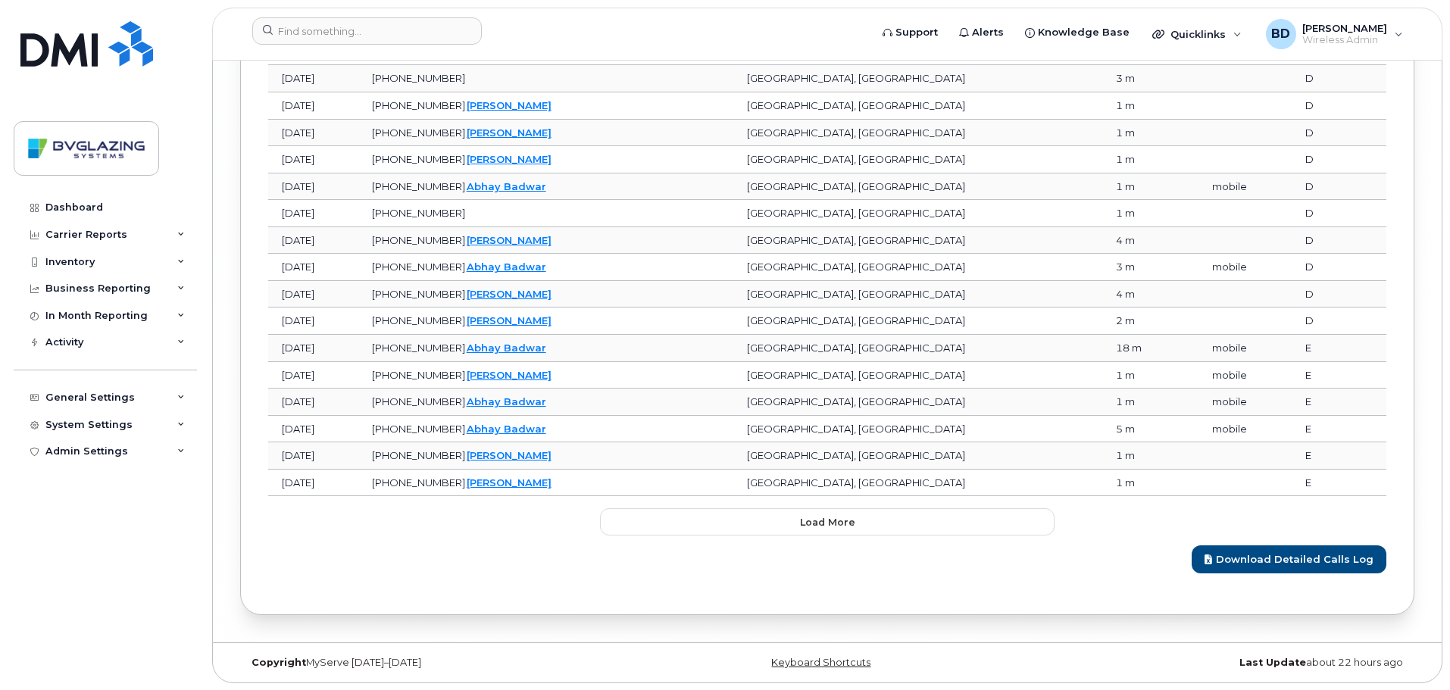
scroll to position [7228, 0]
click at [817, 516] on span "Load more" at bounding box center [827, 522] width 55 height 14
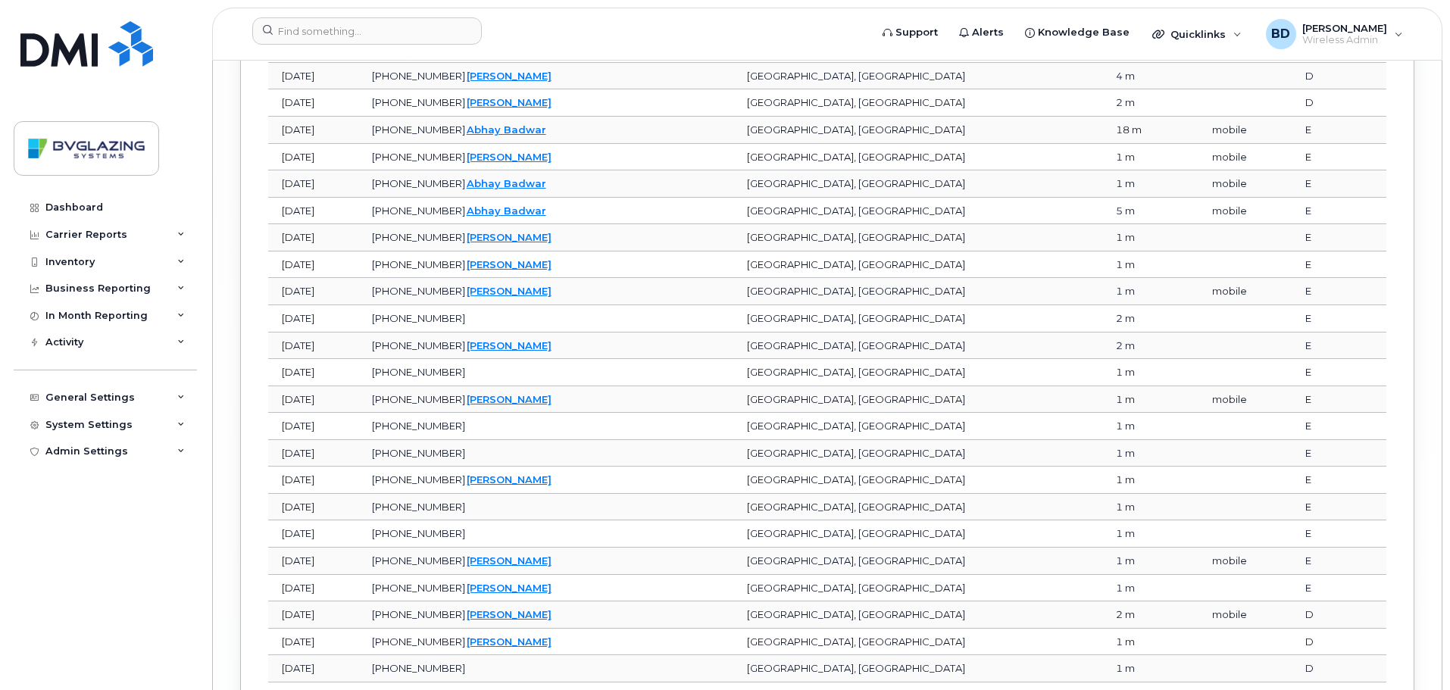
scroll to position [7902, 0]
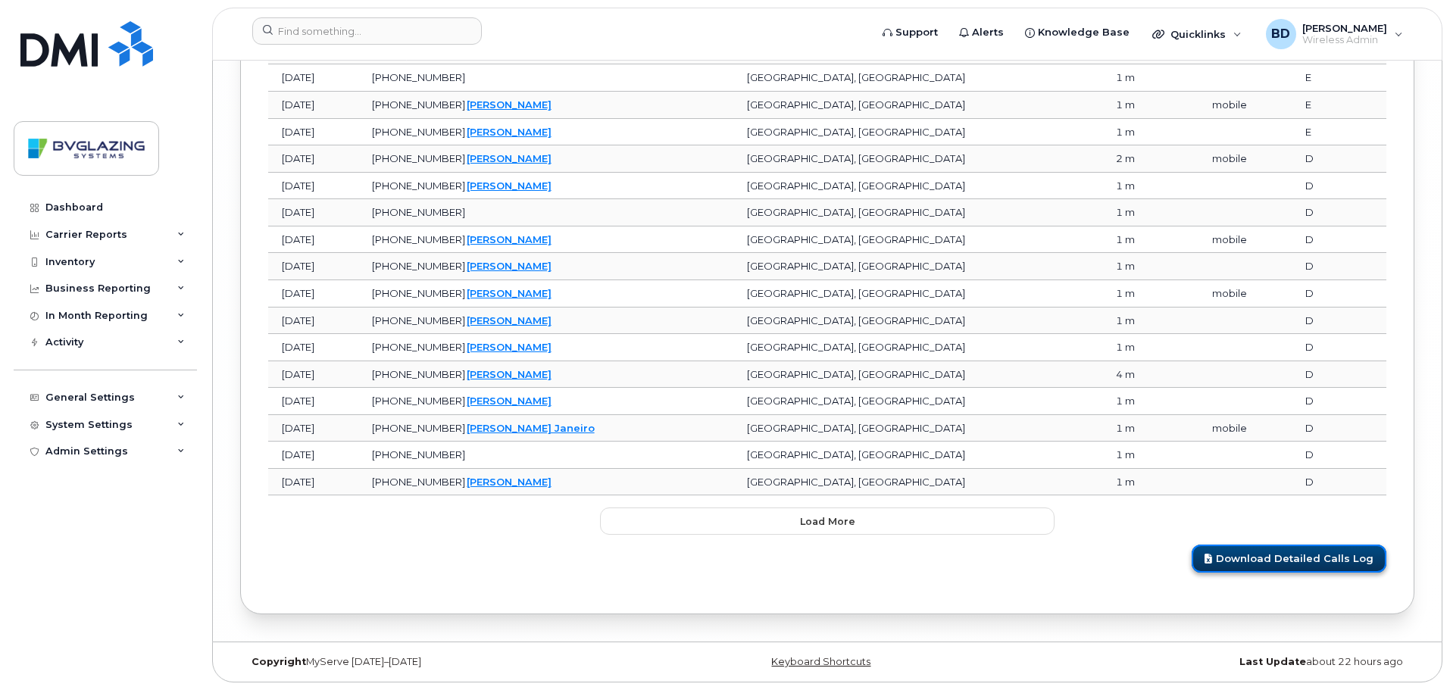
click at [1300, 553] on link "Download Detailed Calls Log" at bounding box center [1289, 559] width 195 height 28
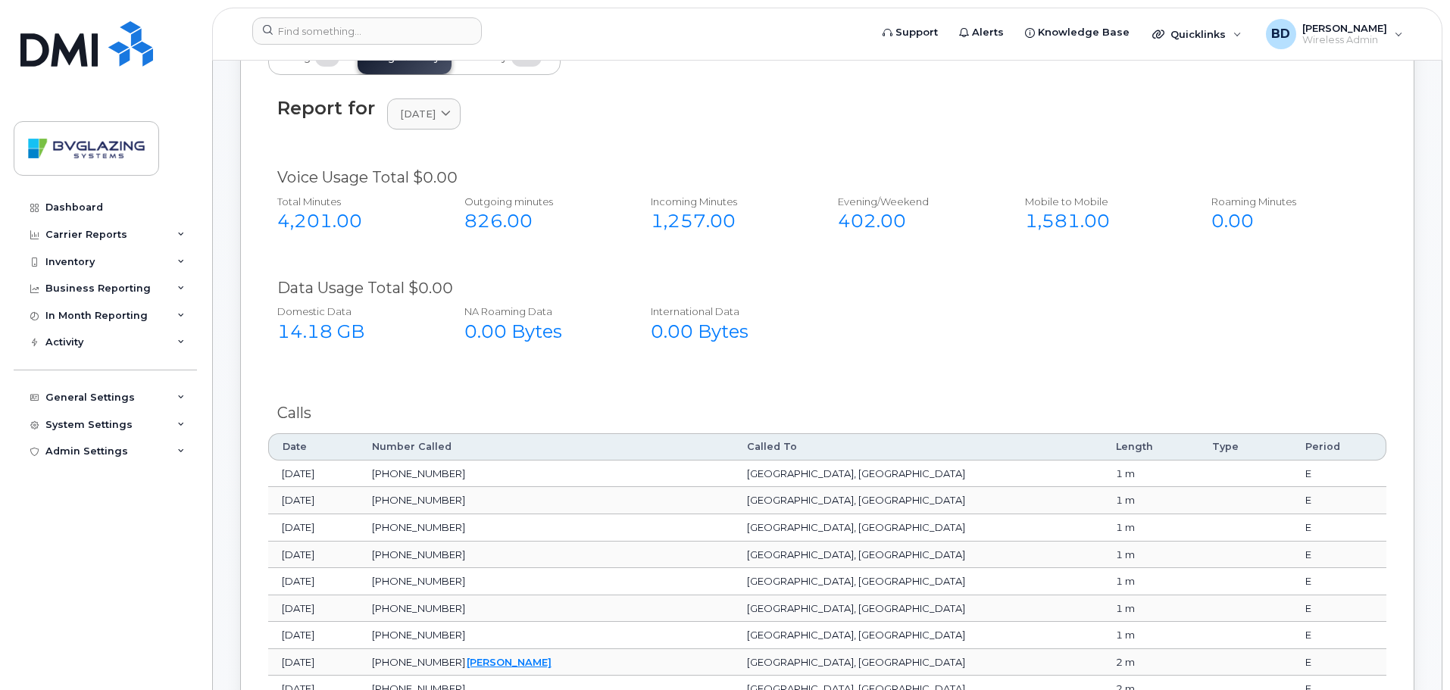
scroll to position [1385, 0]
